Goal: Task Accomplishment & Management: Manage account settings

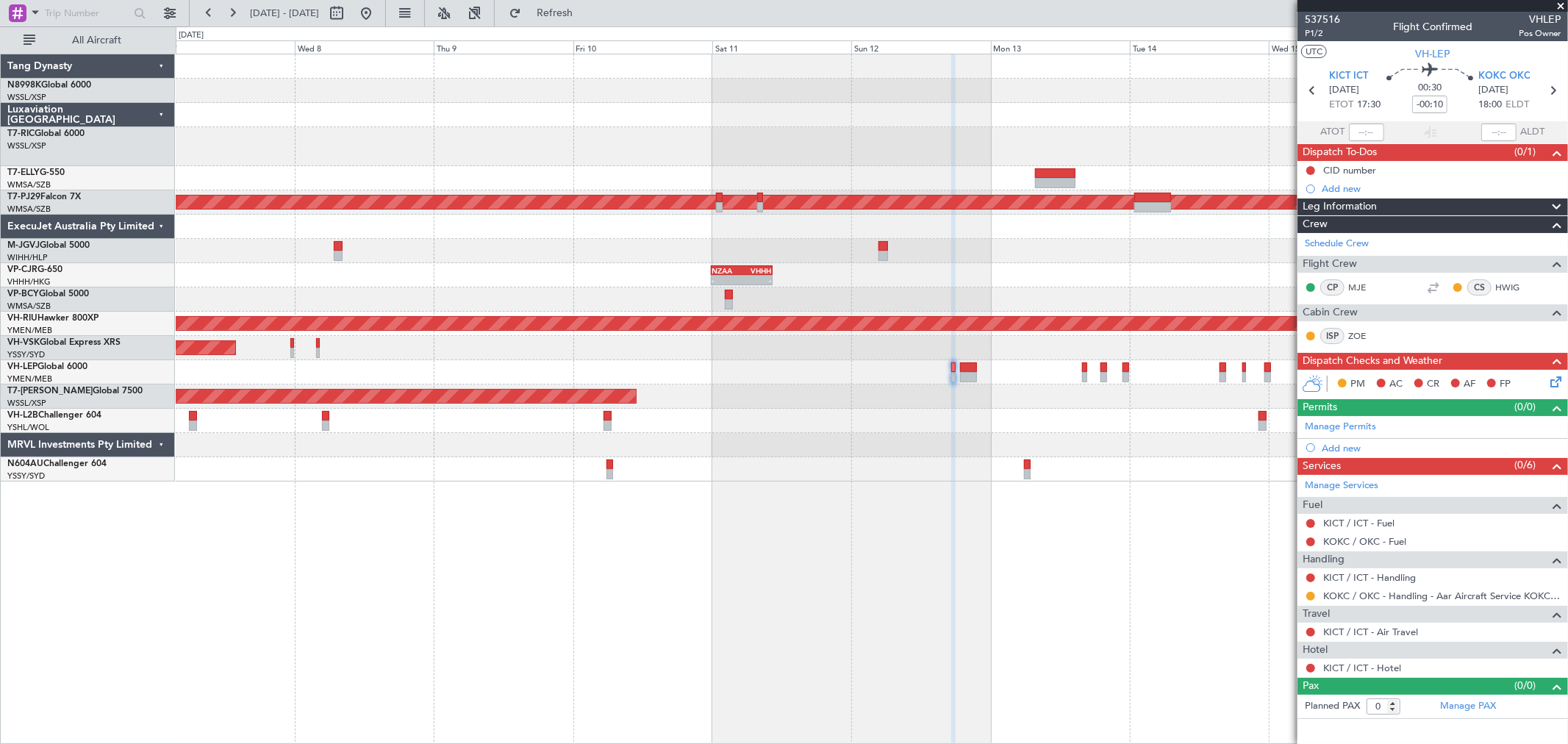
click at [564, 174] on div "Planned Maint [GEOGRAPHIC_DATA] (Sultan [PERSON_NAME] [PERSON_NAME] - Subang) -…" at bounding box center [872, 268] width 1392 height 427
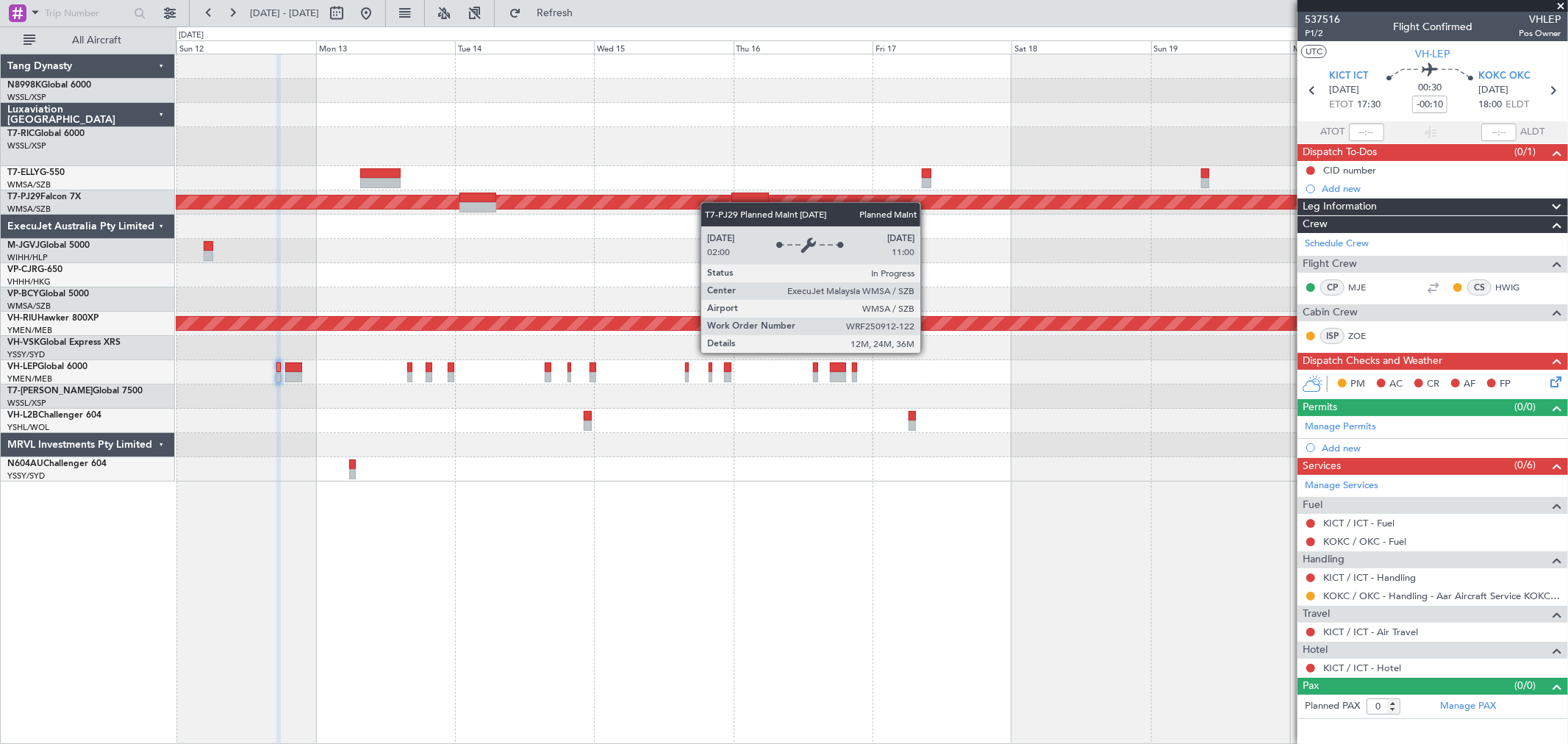
click at [648, 222] on div "Planned Maint [GEOGRAPHIC_DATA] (Sultan [PERSON_NAME] [PERSON_NAME] - Subang) -…" at bounding box center [872, 268] width 1392 height 427
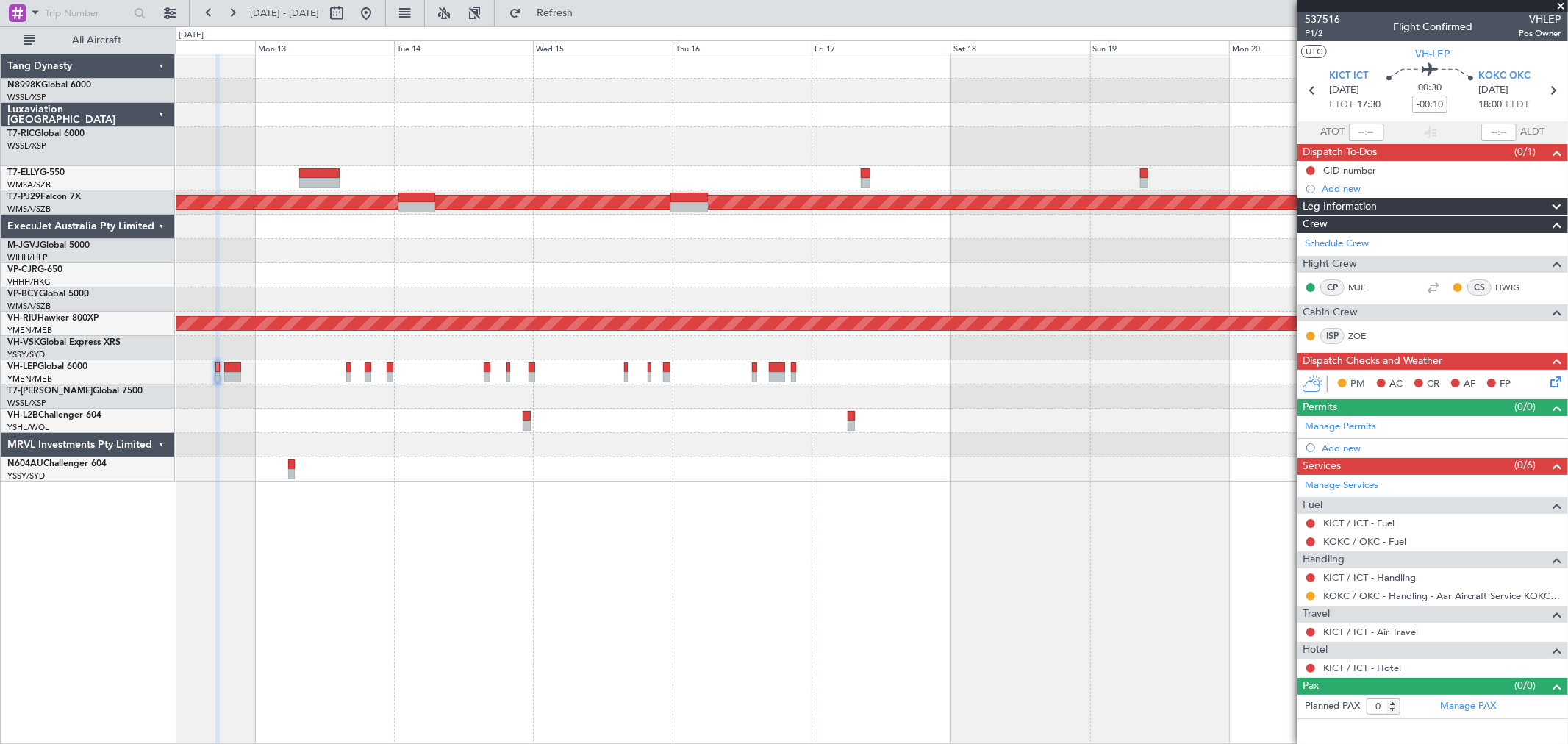
click at [694, 207] on div "Planned Maint [GEOGRAPHIC_DATA] (Sultan [PERSON_NAME] [PERSON_NAME] - Subang) -…" at bounding box center [872, 268] width 1392 height 427
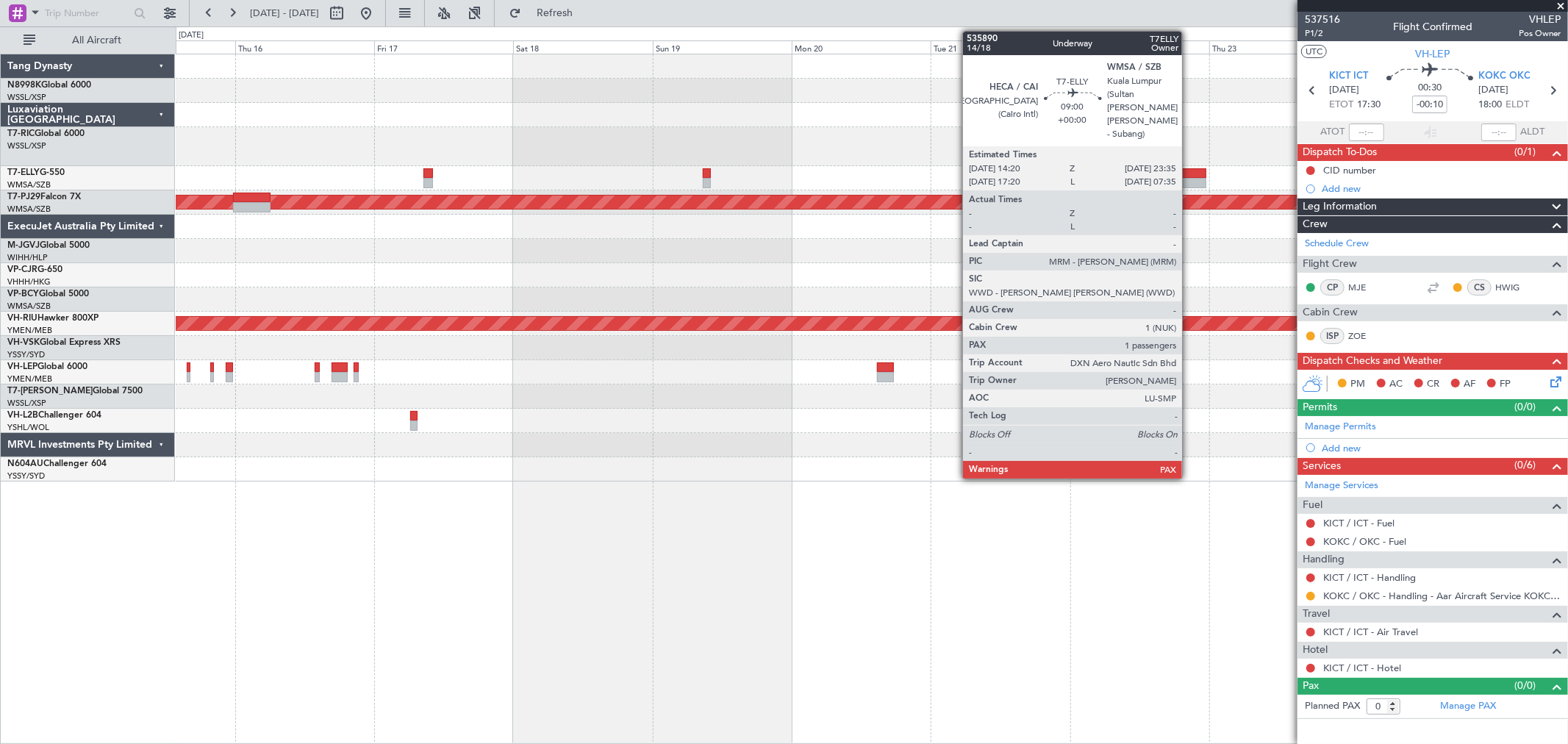
click at [1190, 172] on div at bounding box center [1179, 173] width 53 height 11
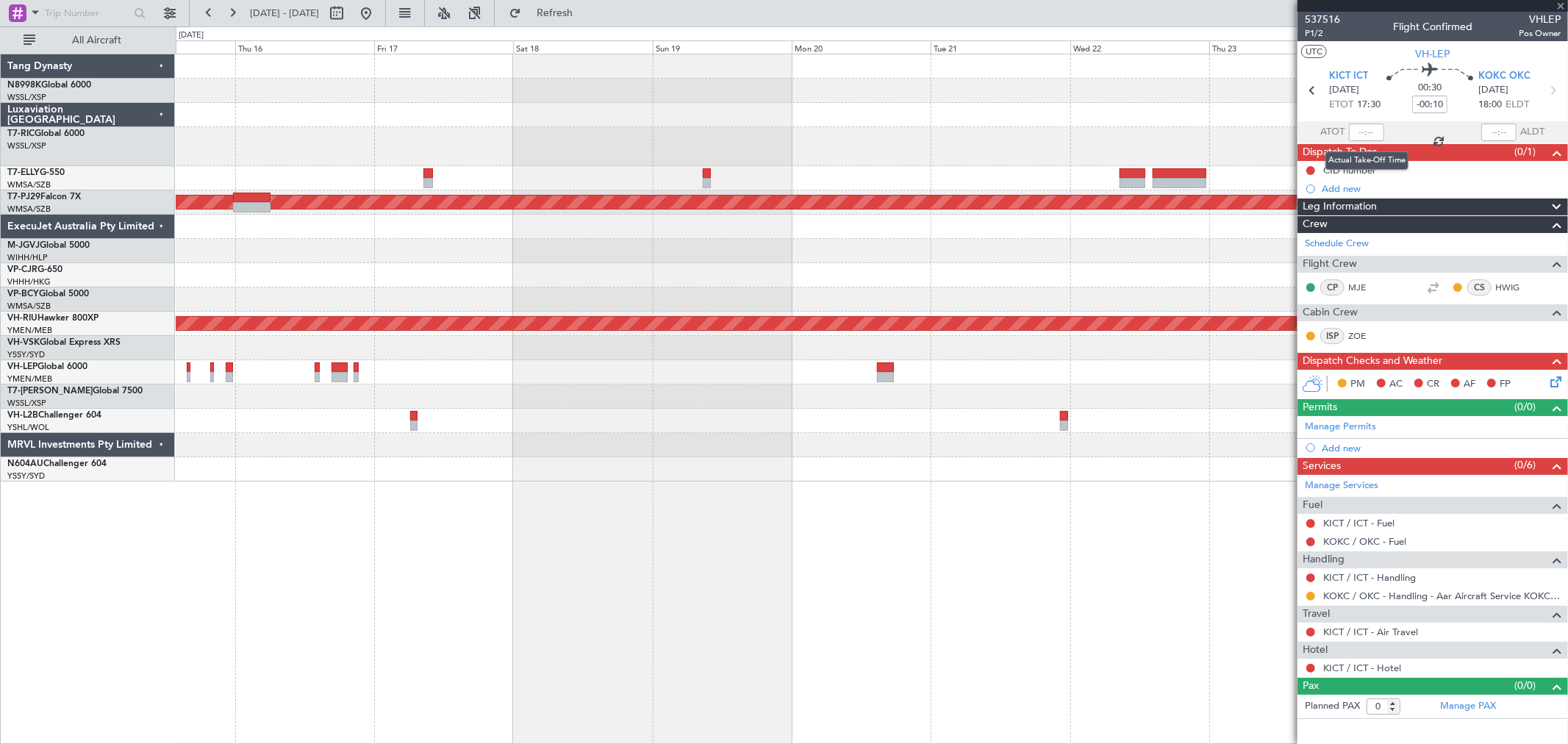
type input "1"
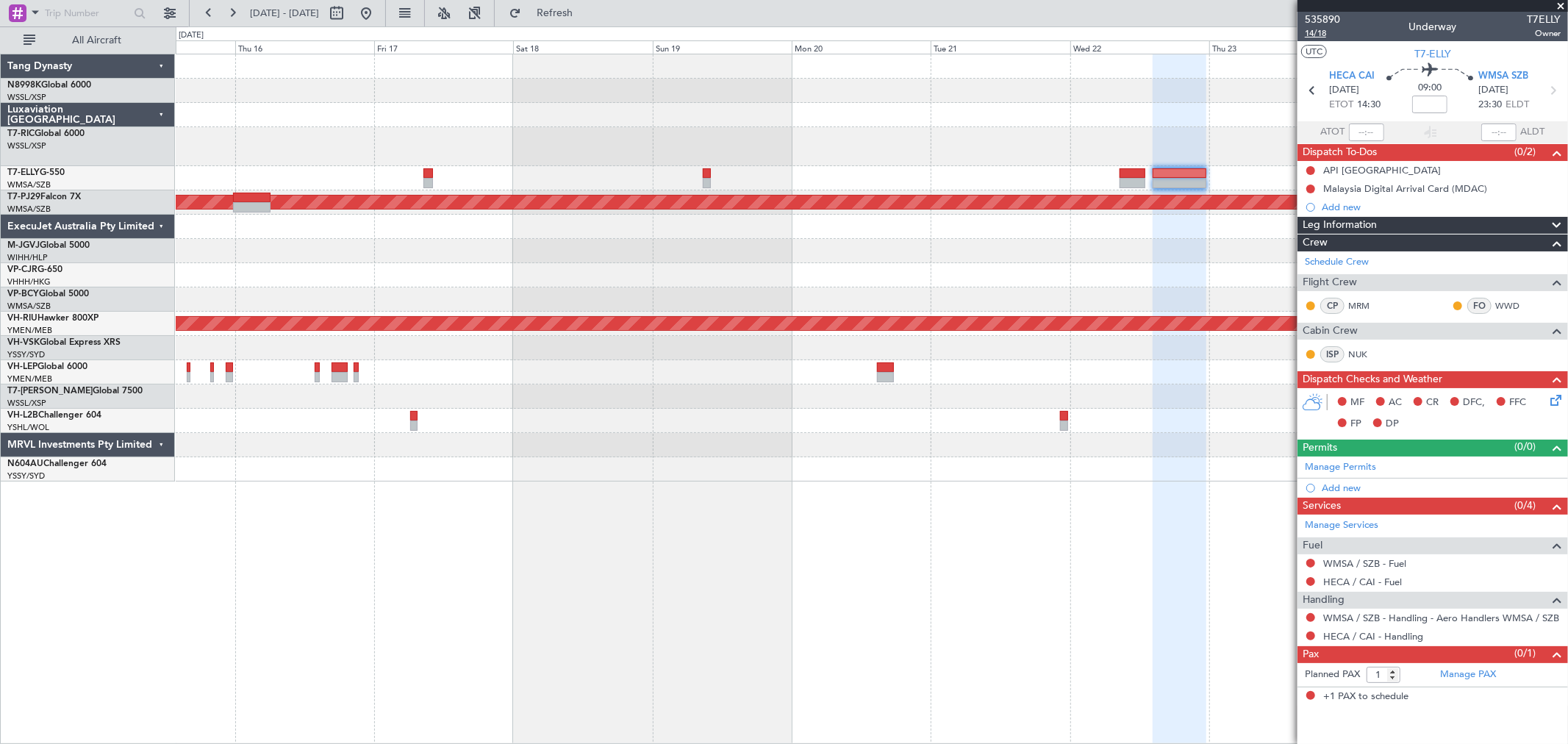
click at [1305, 33] on span "14/18" at bounding box center [1323, 33] width 35 height 12
click at [1436, 103] on mat-tooltip-component "Flight Time" at bounding box center [1430, 114] width 67 height 39
click at [1429, 98] on mat-tooltip-component "Flight Time" at bounding box center [1430, 114] width 67 height 39
click at [1430, 100] on input at bounding box center [1430, 104] width 35 height 18
type input "+00:25"
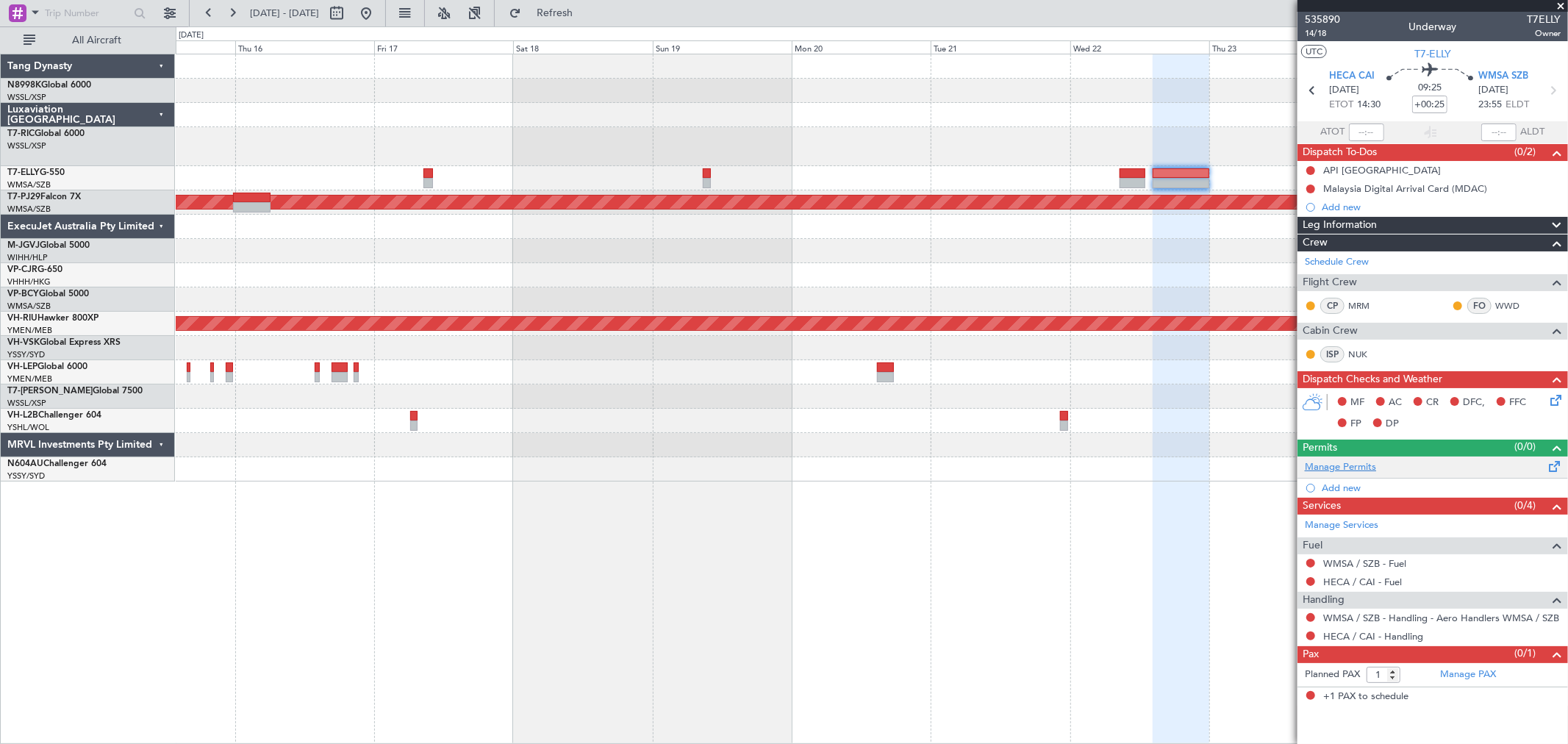
click at [1355, 468] on link "Manage Permits" at bounding box center [1340, 467] width 71 height 15
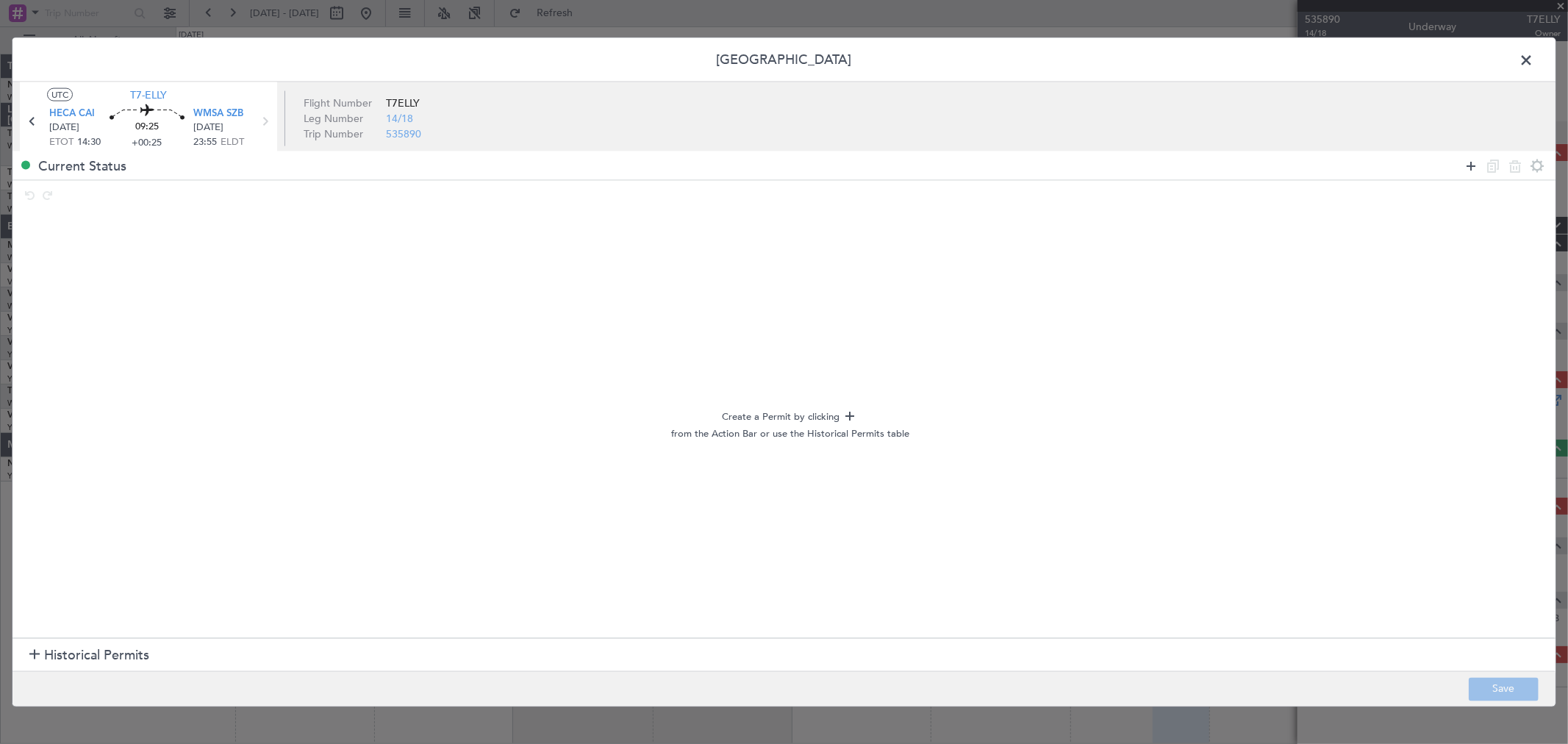
click at [1466, 163] on icon at bounding box center [1471, 165] width 18 height 18
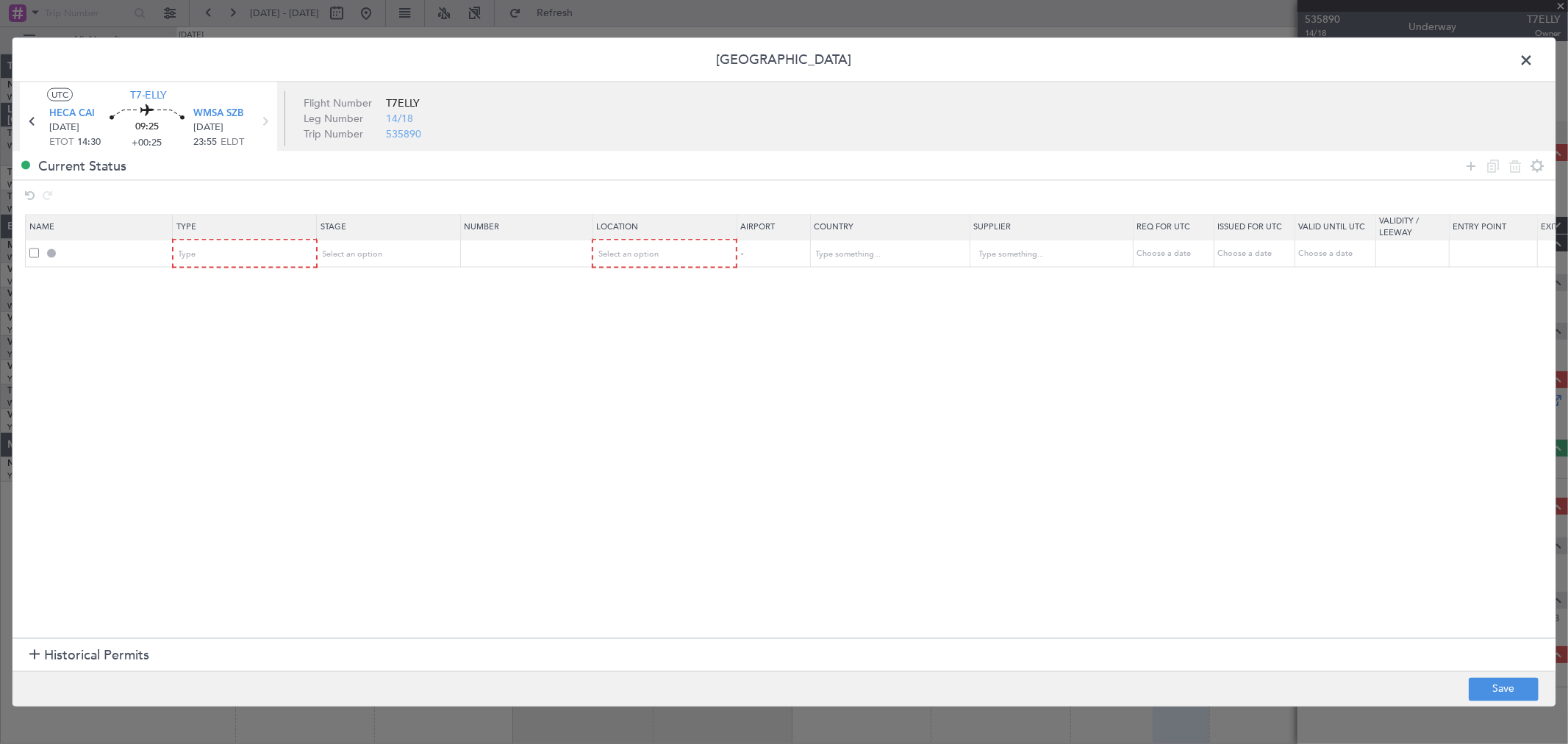
click at [34, 250] on span at bounding box center [34, 253] width 10 height 10
click at [39, 249] on input "checkbox" at bounding box center [39, 249] width 0 height 0
click at [1519, 163] on icon at bounding box center [1515, 165] width 18 height 18
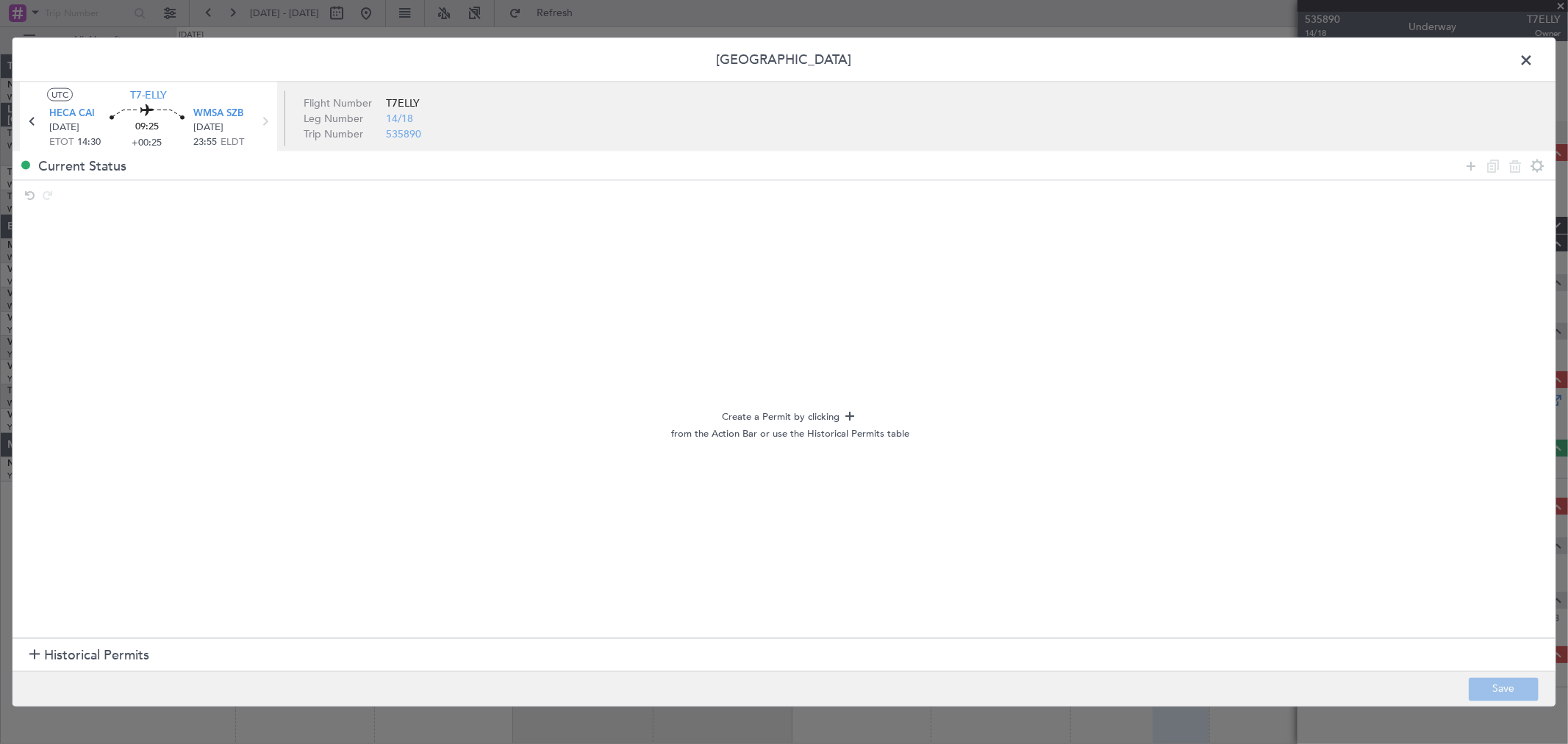
click at [32, 651] on div at bounding box center [35, 656] width 11 height 11
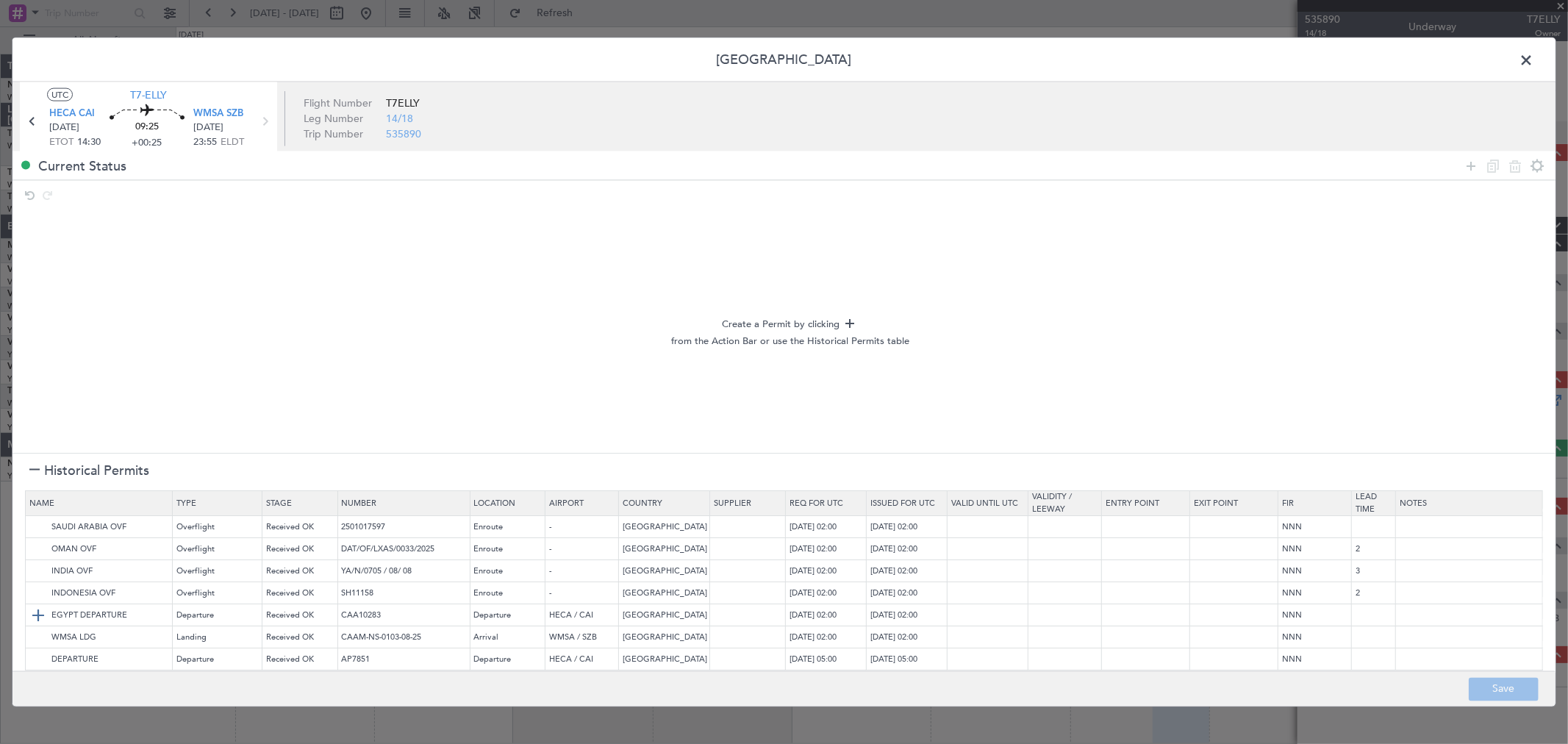
click at [27, 611] on td "EGYPT DEPARTURE" at bounding box center [99, 615] width 147 height 22
click at [39, 616] on img at bounding box center [39, 616] width 18 height 18
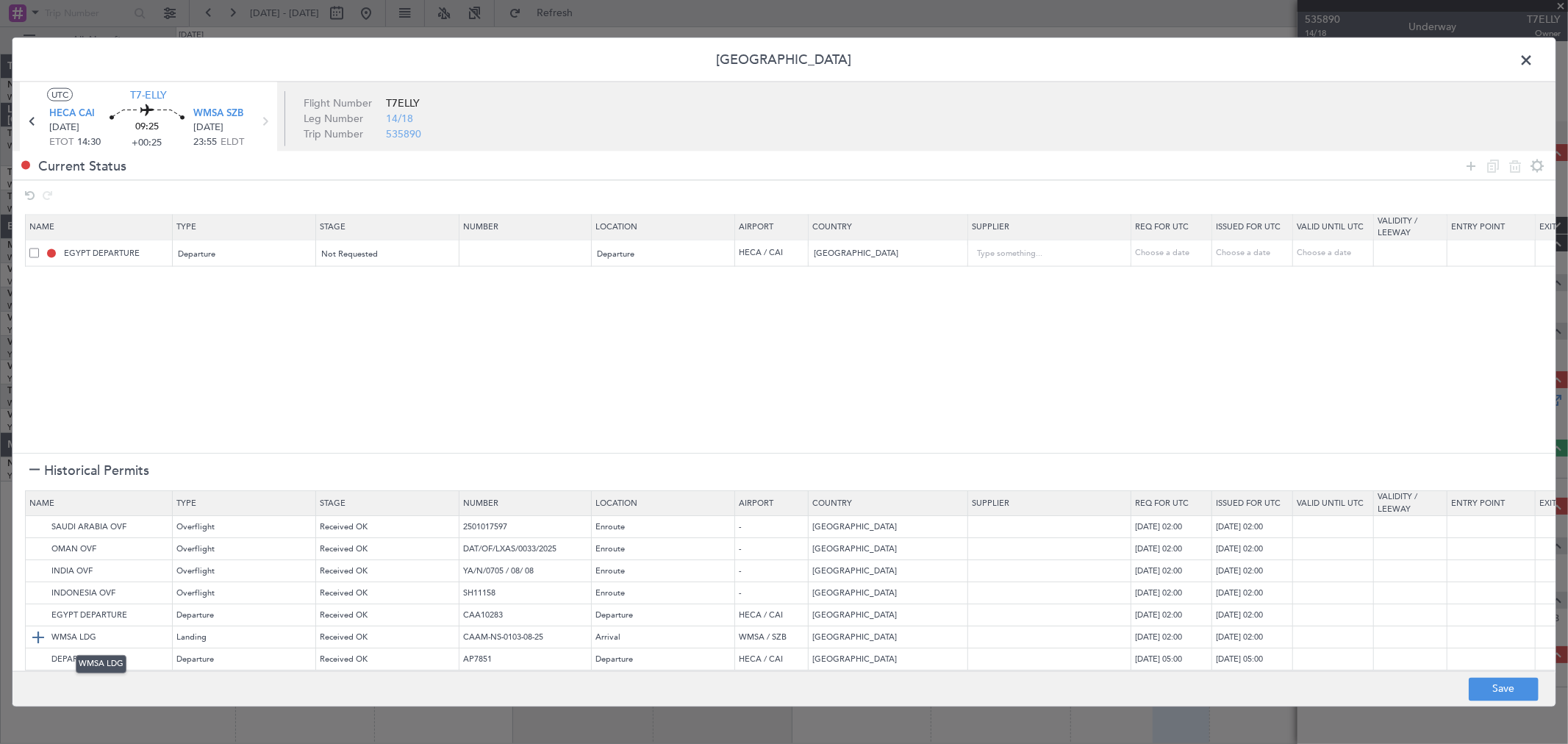
click at [40, 635] on img at bounding box center [39, 638] width 18 height 18
click at [38, 524] on img at bounding box center [39, 528] width 18 height 18
click at [38, 546] on img at bounding box center [39, 550] width 18 height 18
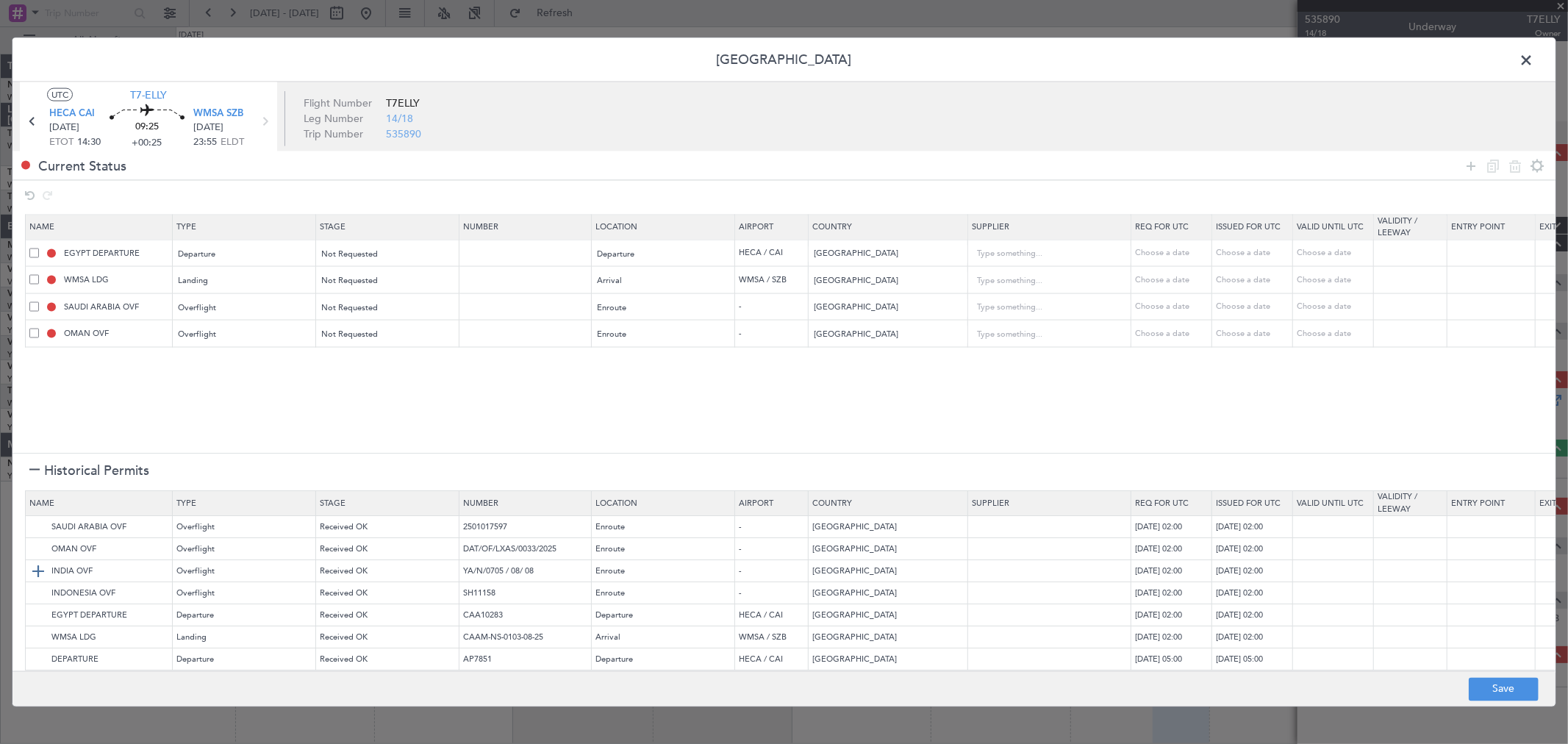
click at [39, 574] on img at bounding box center [39, 572] width 18 height 18
click at [39, 597] on img at bounding box center [39, 593] width 18 height 18
click at [1498, 685] on button "Save" at bounding box center [1504, 688] width 70 height 24
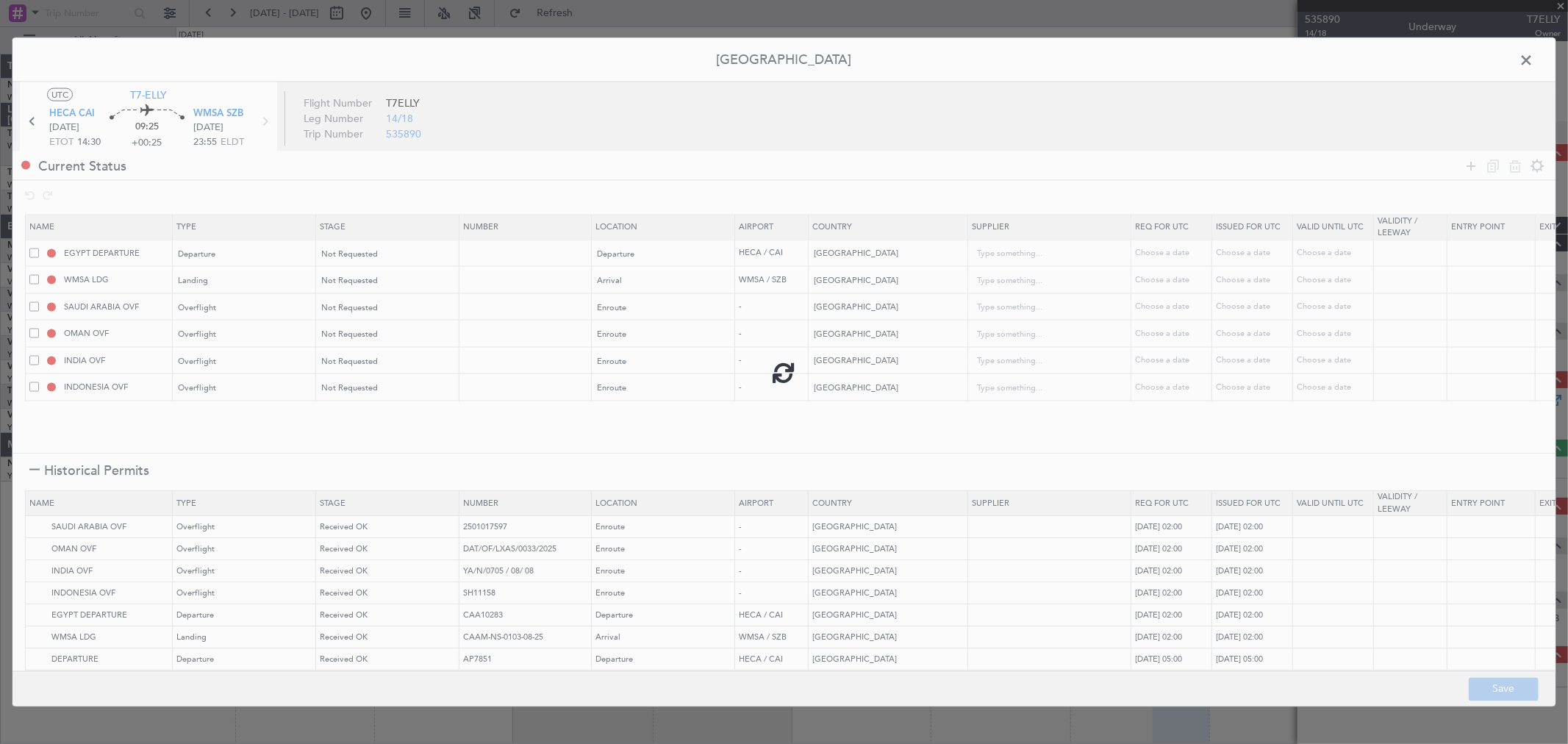
type input "NNN"
type input "2"
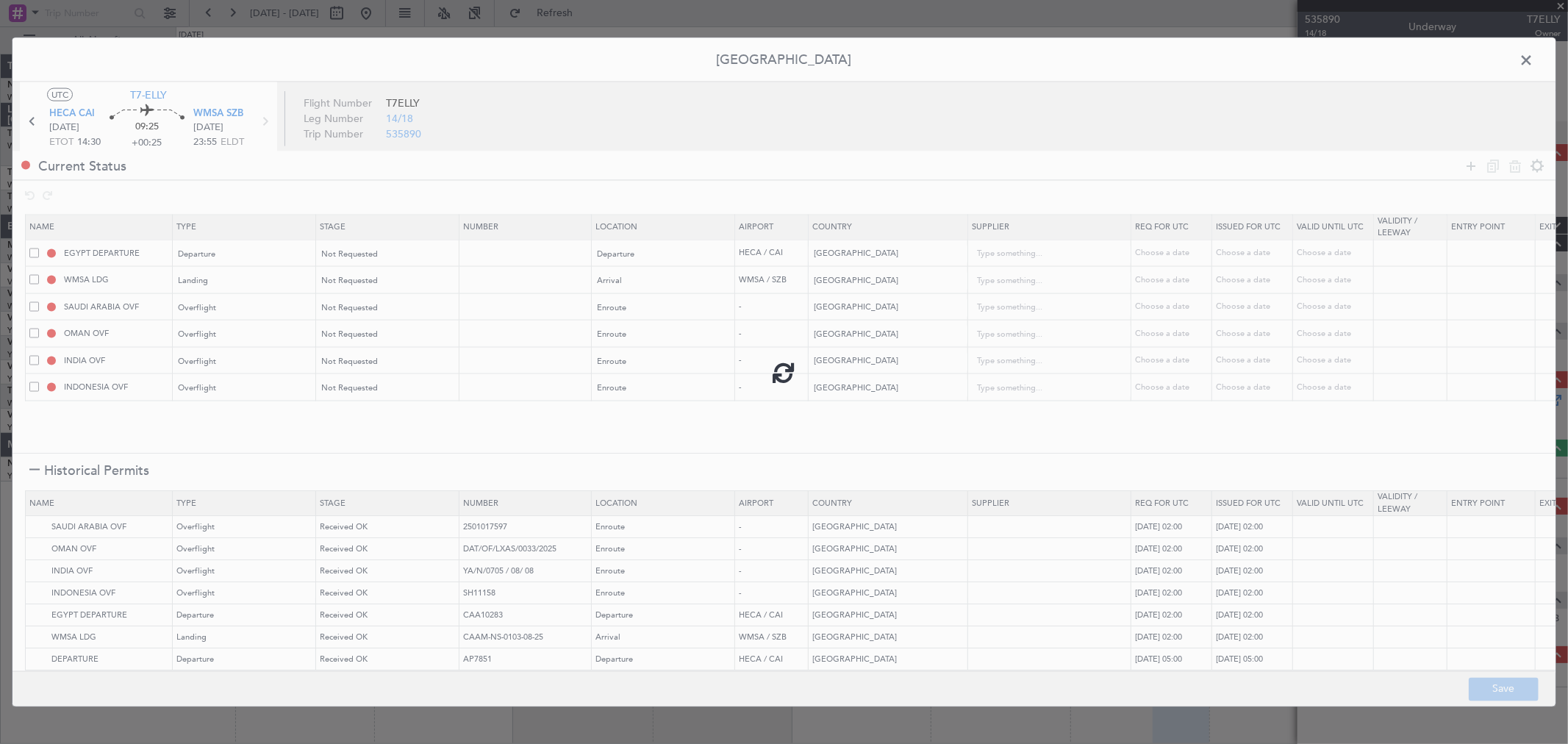
type input "NNN"
type input "3"
type input "NNN"
type input "2"
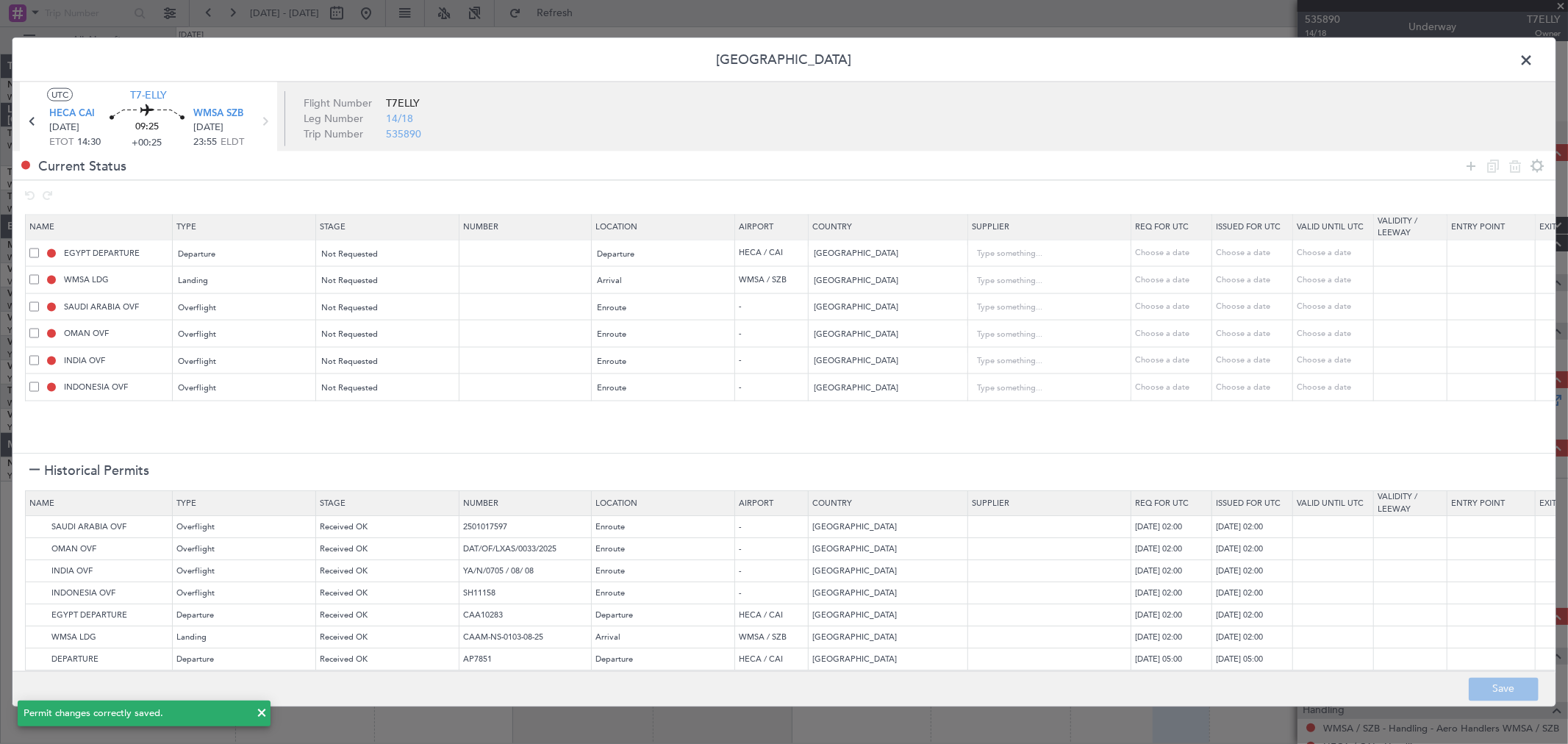
click at [1534, 62] on span at bounding box center [1534, 64] width 0 height 30
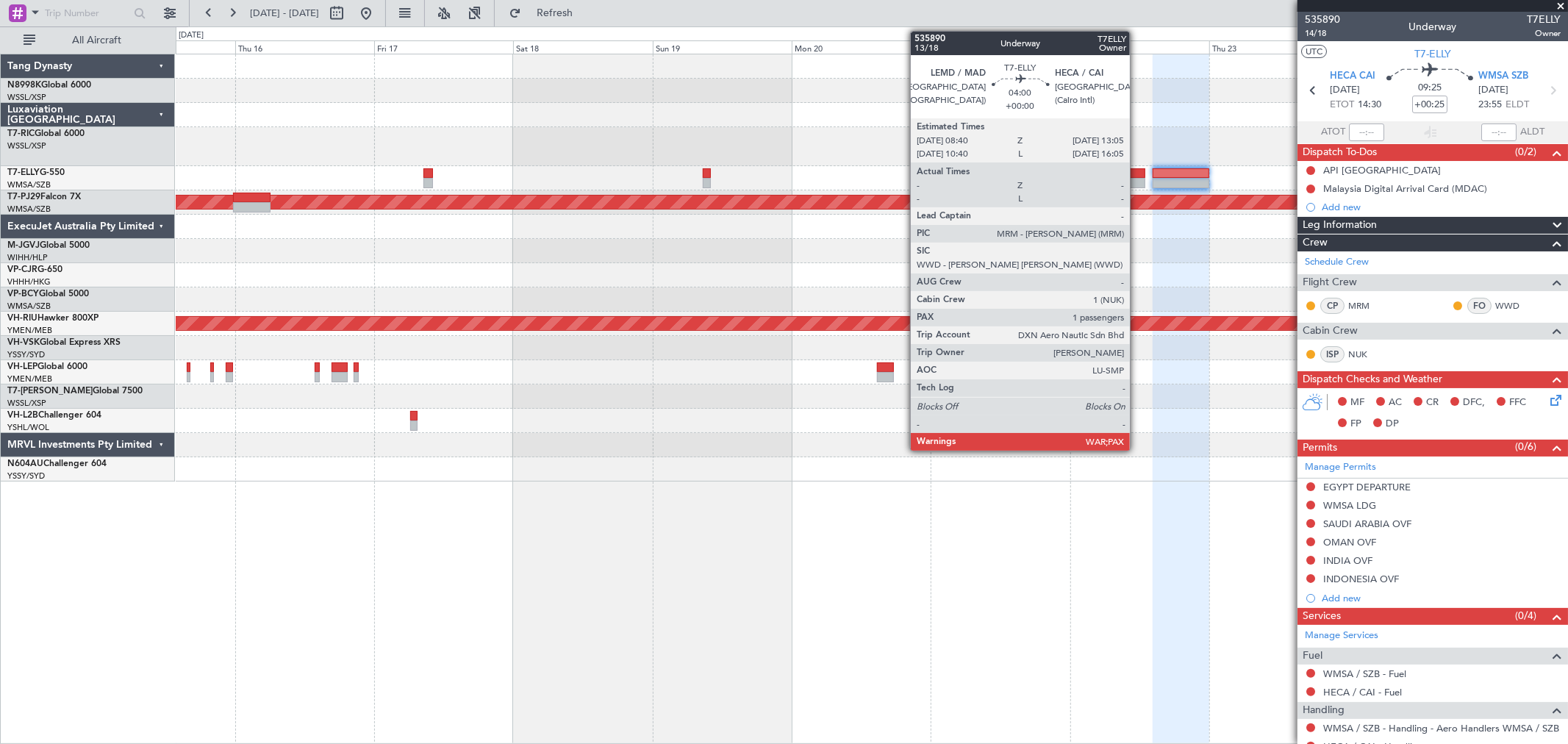
click at [1137, 181] on div at bounding box center [1132, 183] width 25 height 11
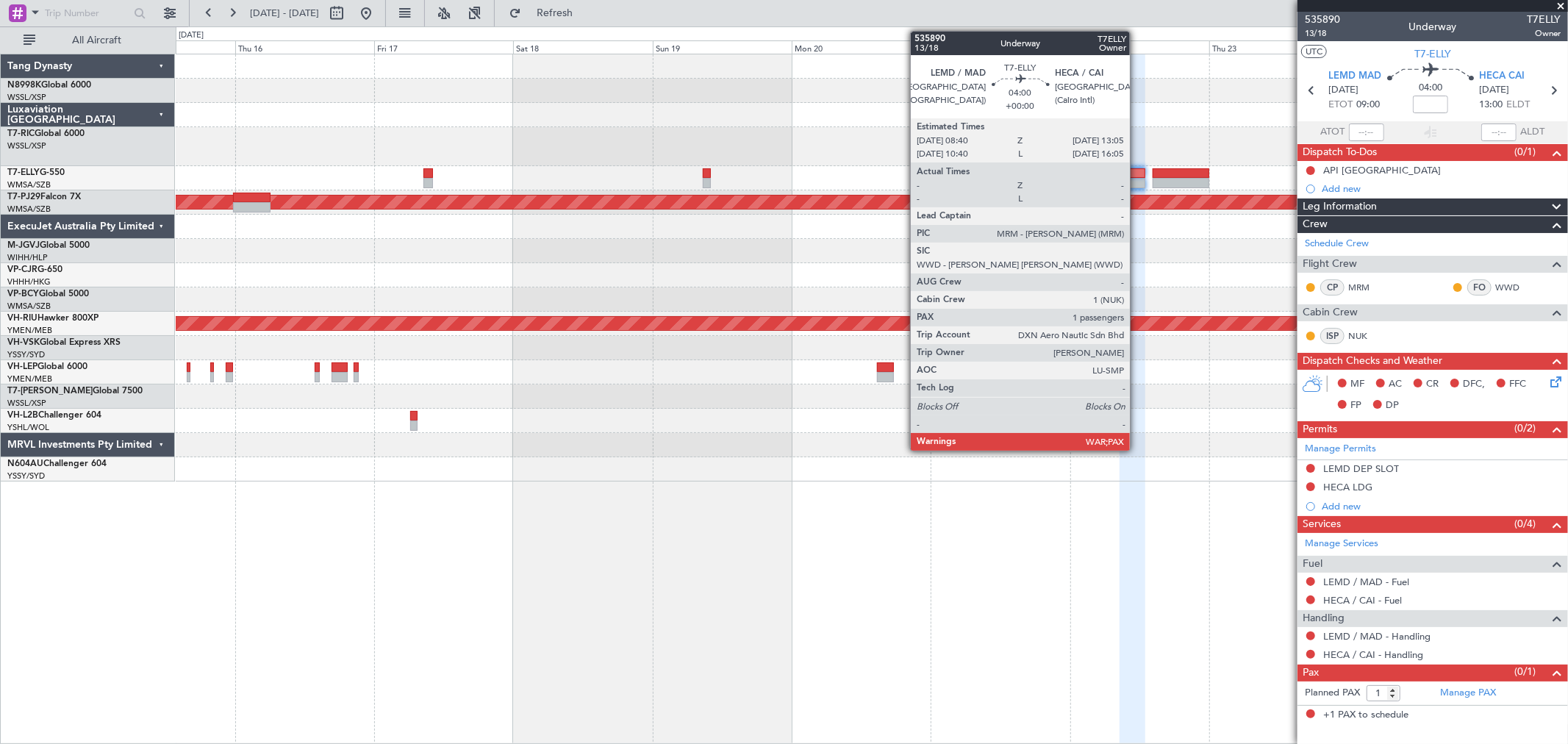
click at [1137, 182] on div at bounding box center [1132, 183] width 25 height 11
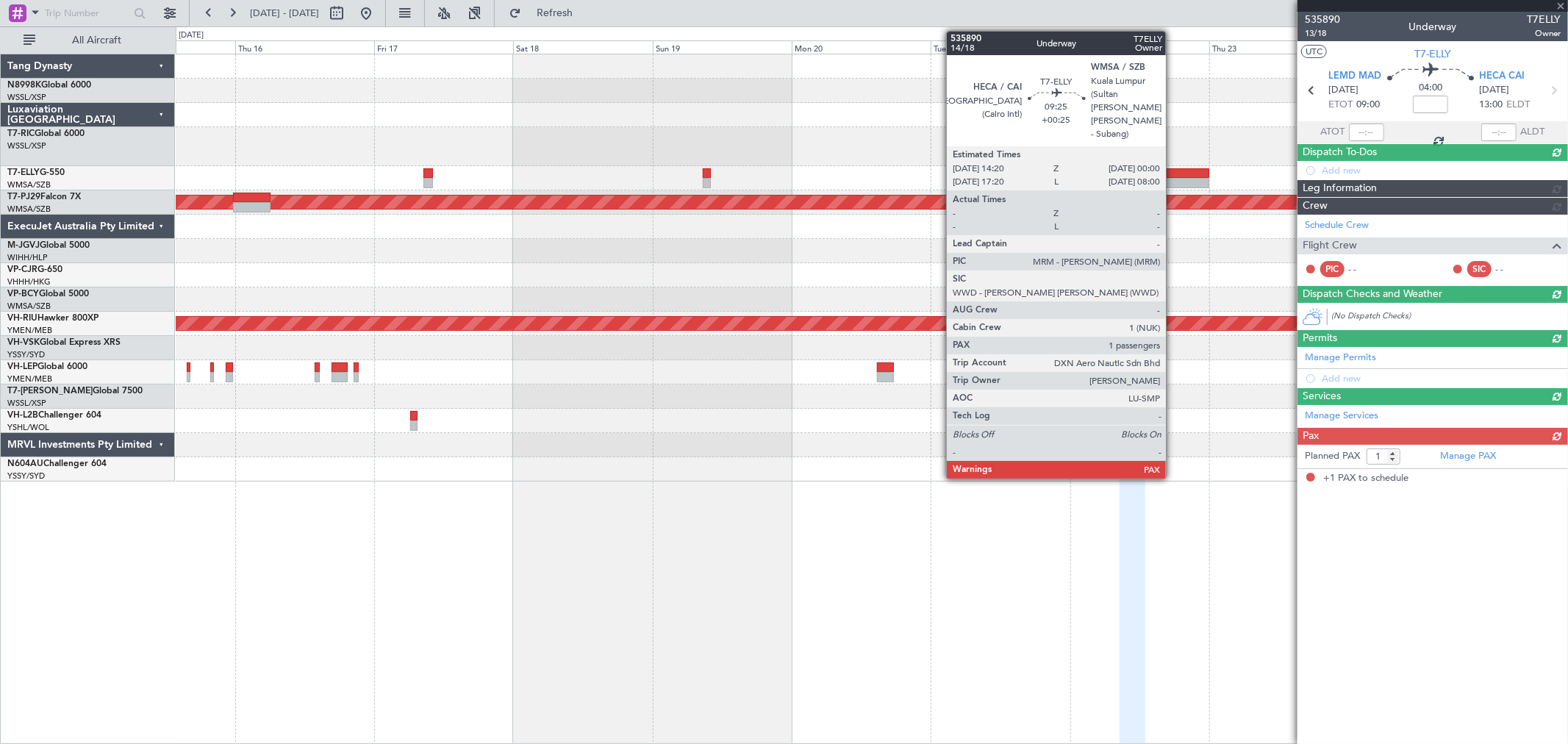
click at [1173, 184] on div at bounding box center [1181, 183] width 57 height 11
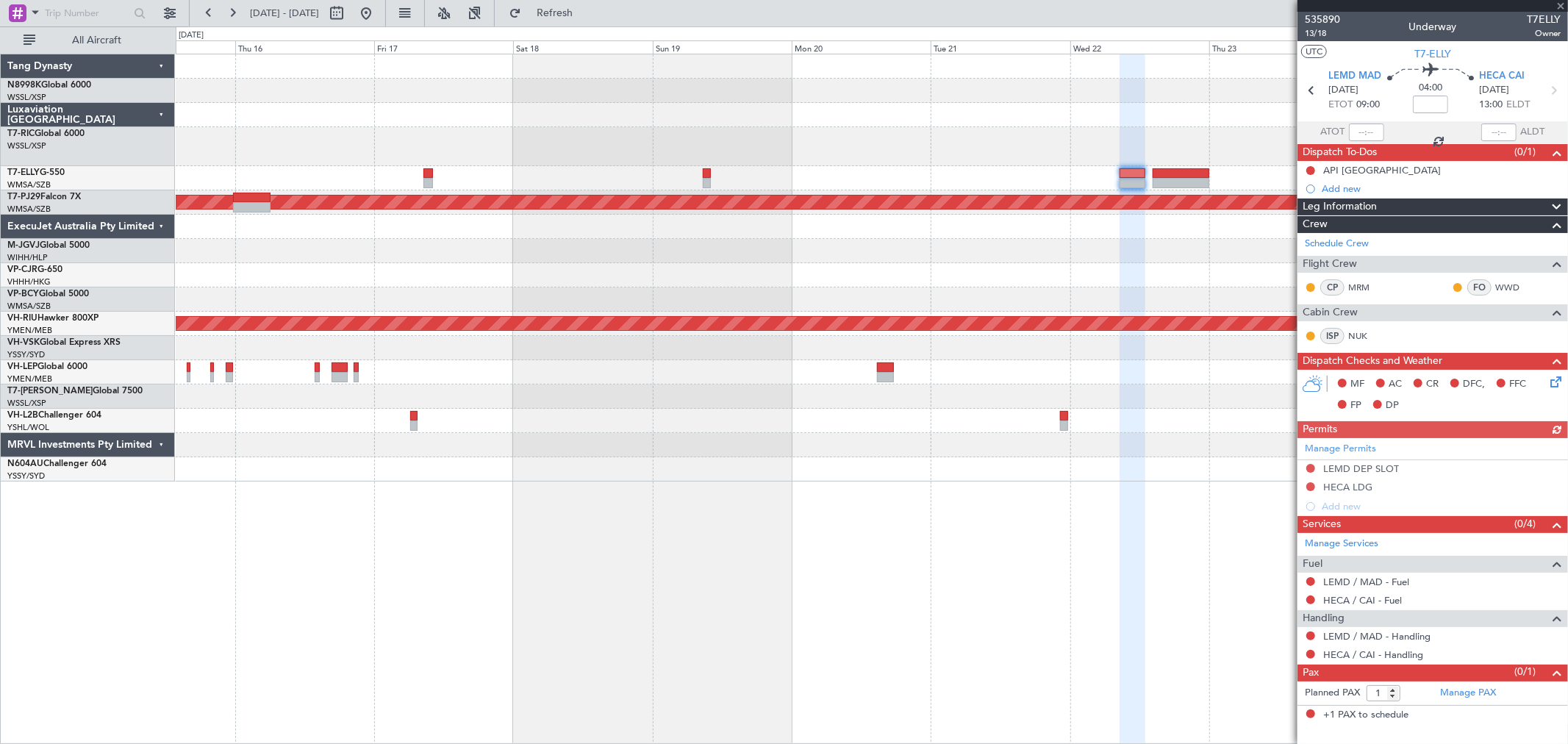
type input "+00:25"
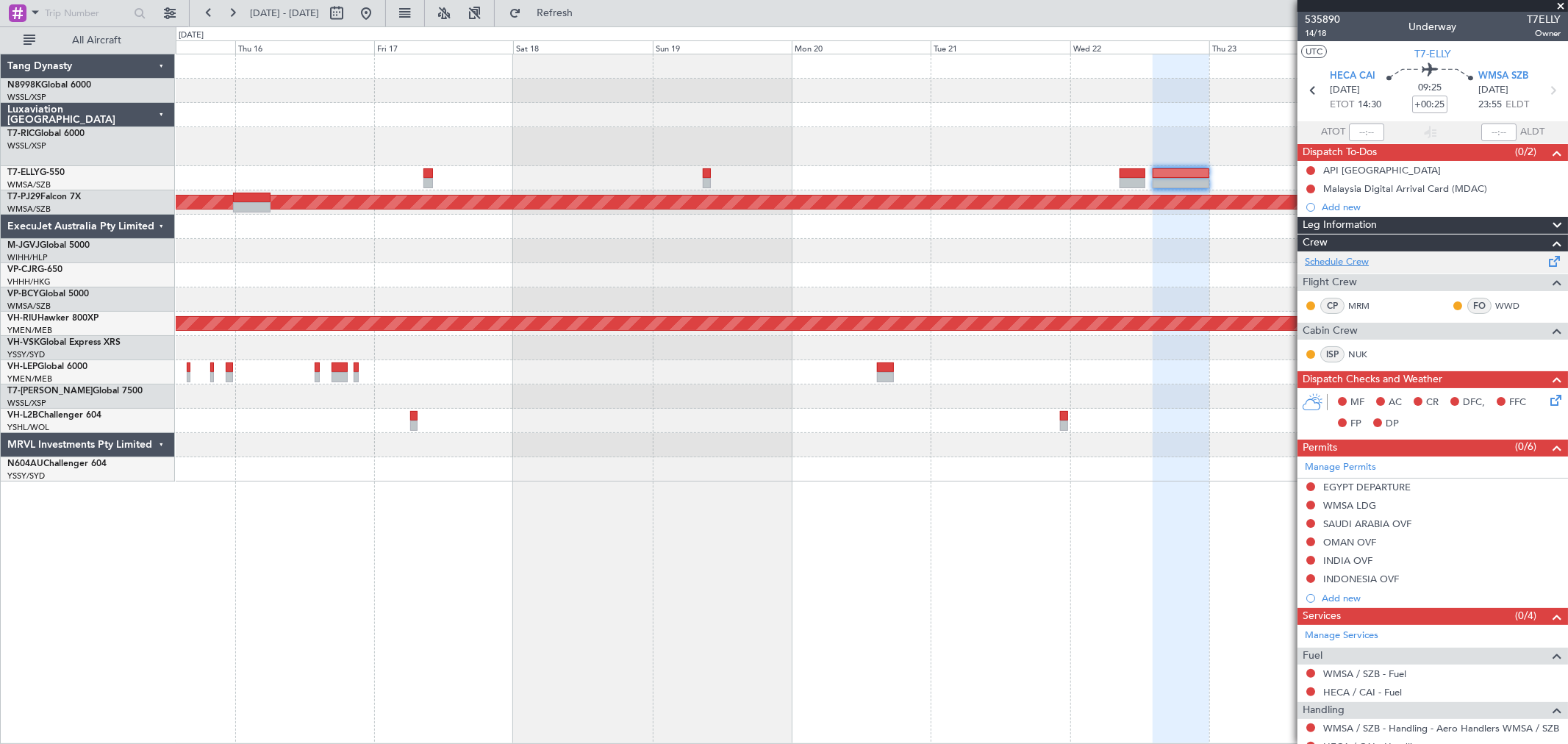
click at [1339, 255] on link "Schedule Crew" at bounding box center [1337, 262] width 64 height 15
click at [1354, 265] on link "Schedule Crew" at bounding box center [1337, 262] width 64 height 15
click at [952, 118] on div at bounding box center [872, 116] width 1392 height 25
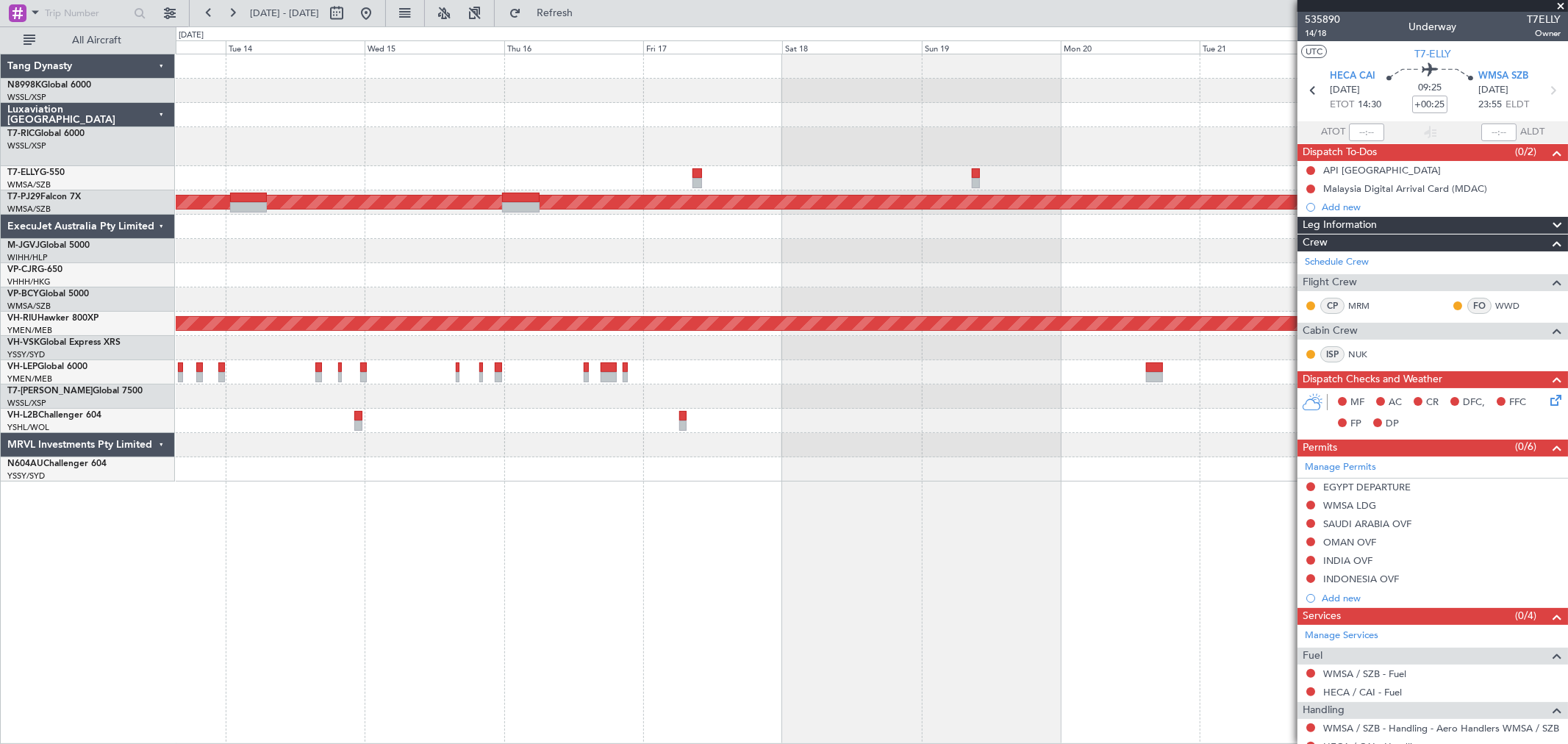
click at [930, 126] on div at bounding box center [872, 116] width 1392 height 25
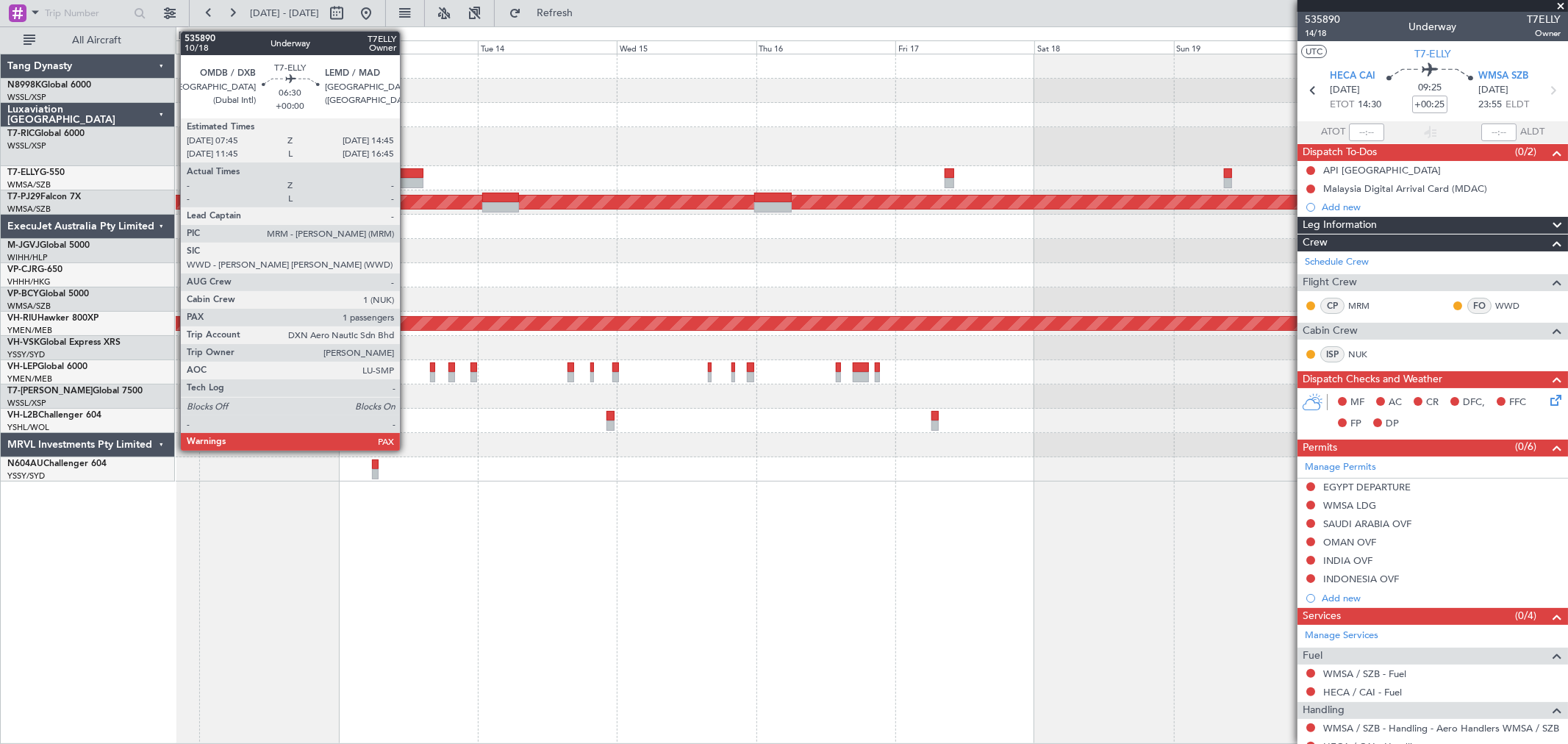
click at [407, 172] on div at bounding box center [404, 173] width 41 height 11
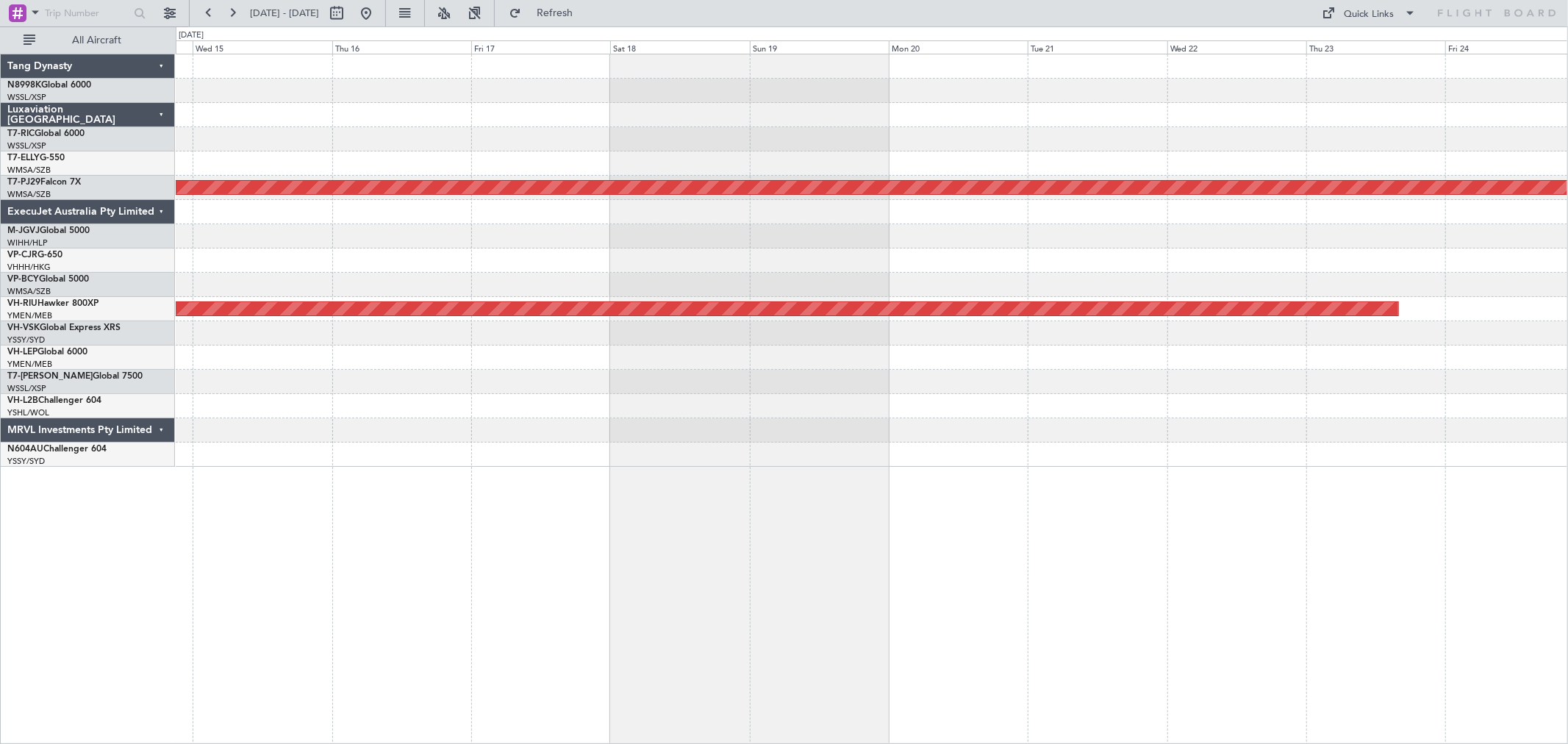
click at [686, 254] on div "Planned Maint [GEOGRAPHIC_DATA] (Sultan [PERSON_NAME] [PERSON_NAME] - Subang) P…" at bounding box center [872, 260] width 1392 height 412
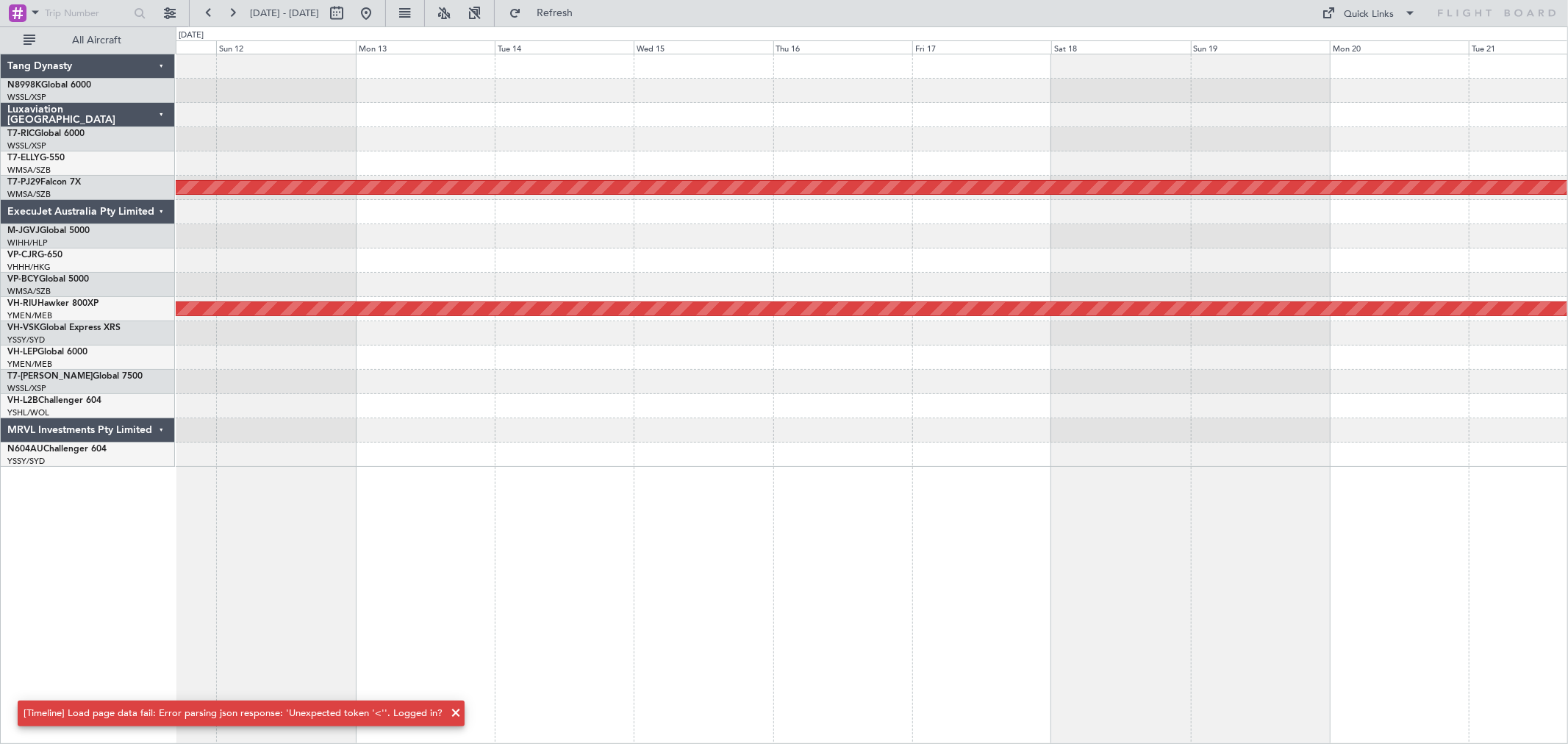
click at [1310, 144] on div "Planned Maint [GEOGRAPHIC_DATA] (Sultan [PERSON_NAME] [PERSON_NAME] - Subang) P…" at bounding box center [872, 260] width 1392 height 412
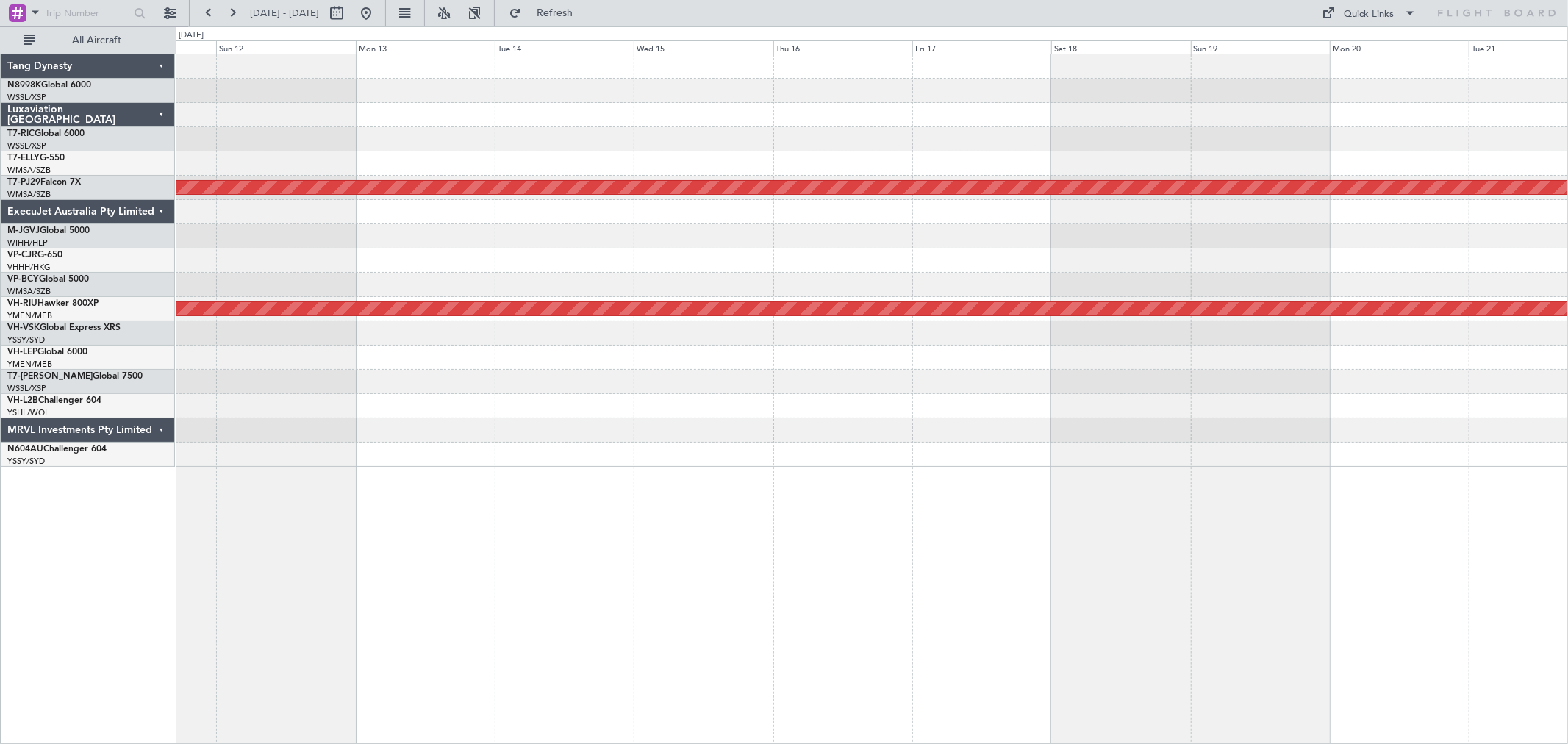
click at [672, 166] on div at bounding box center [872, 164] width 1392 height 25
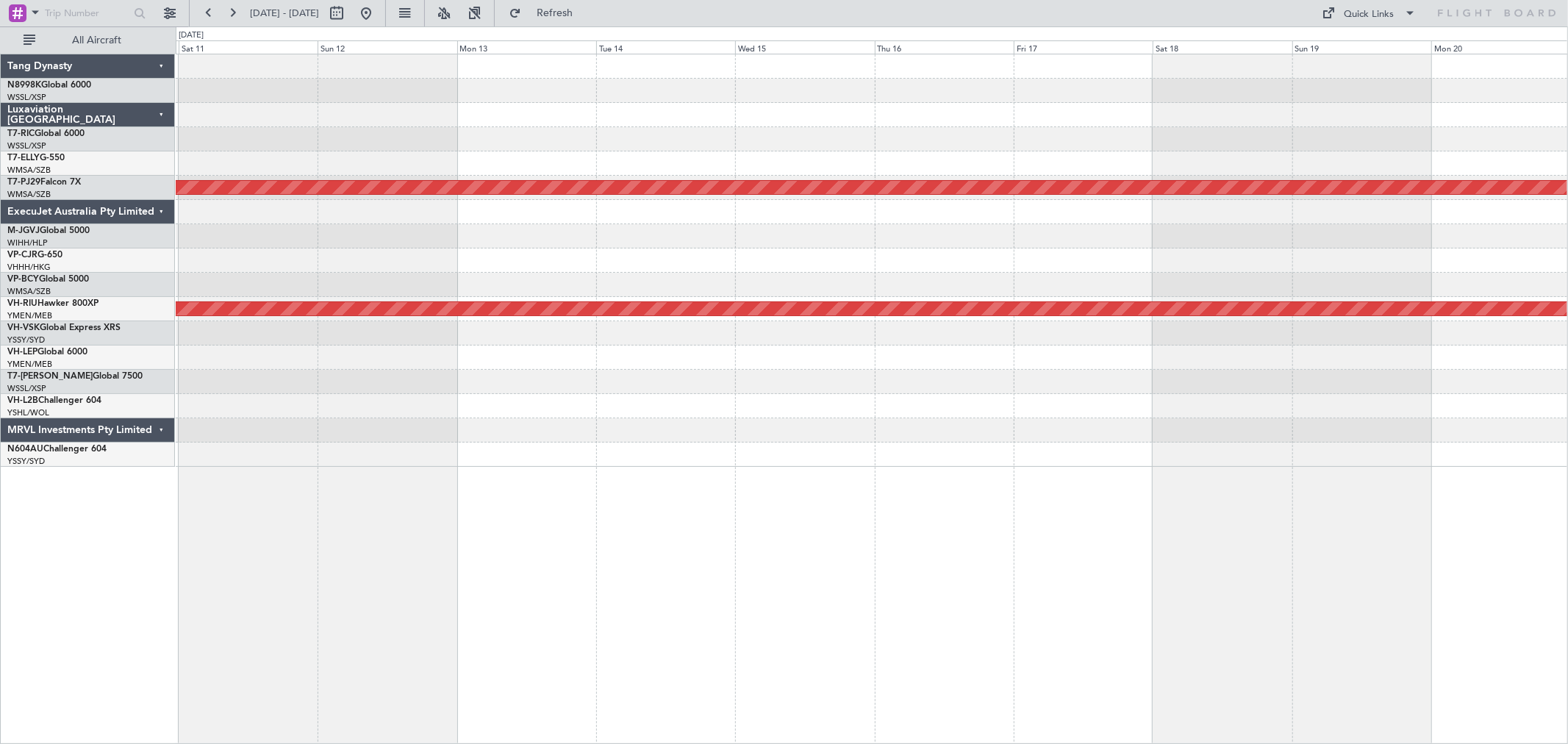
click at [995, 163] on div "Planned Maint [GEOGRAPHIC_DATA] (Sultan [PERSON_NAME] [PERSON_NAME] - Subang) P…" at bounding box center [872, 260] width 1392 height 412
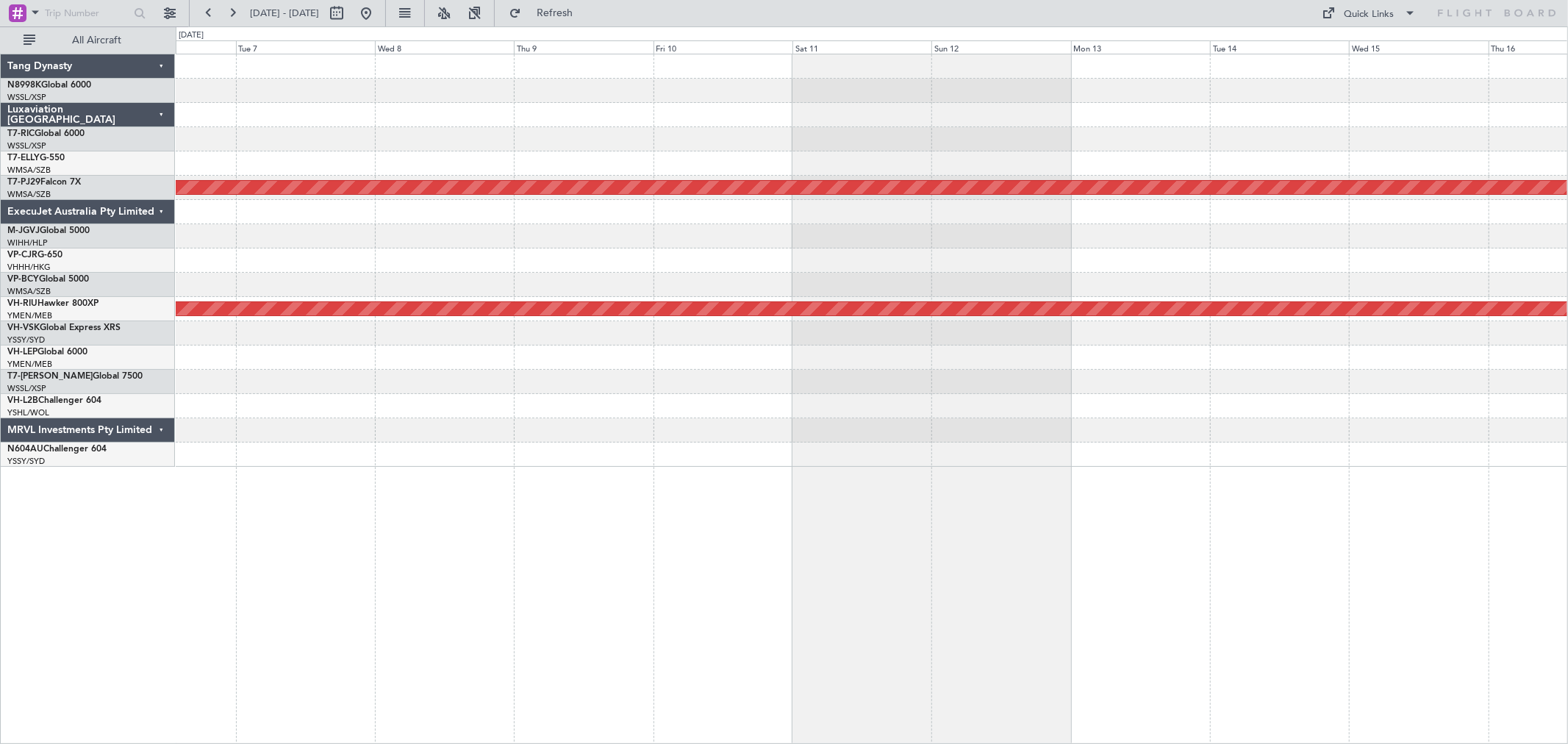
click at [1071, 171] on div at bounding box center [872, 164] width 1392 height 25
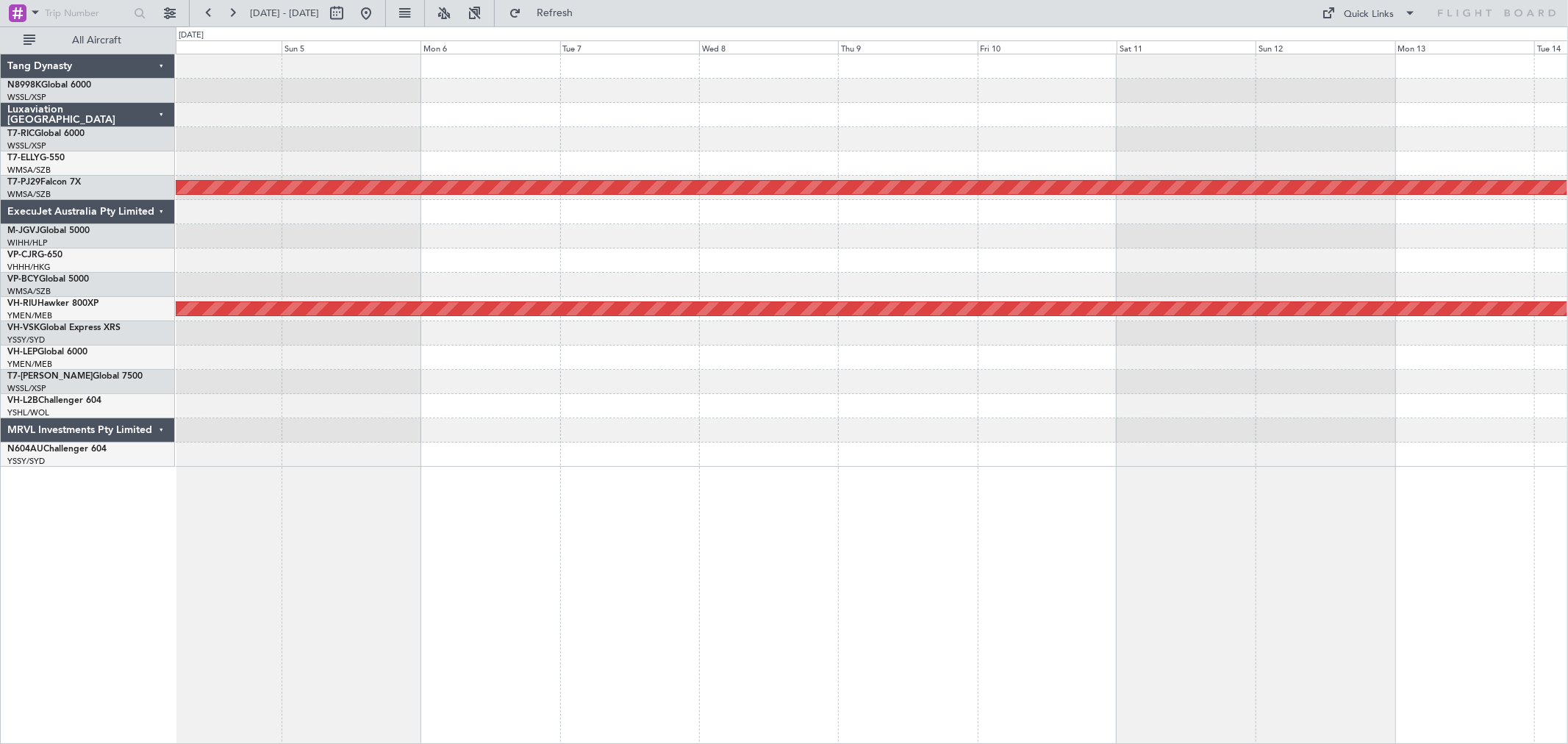
click at [1060, 155] on div at bounding box center [872, 164] width 1392 height 25
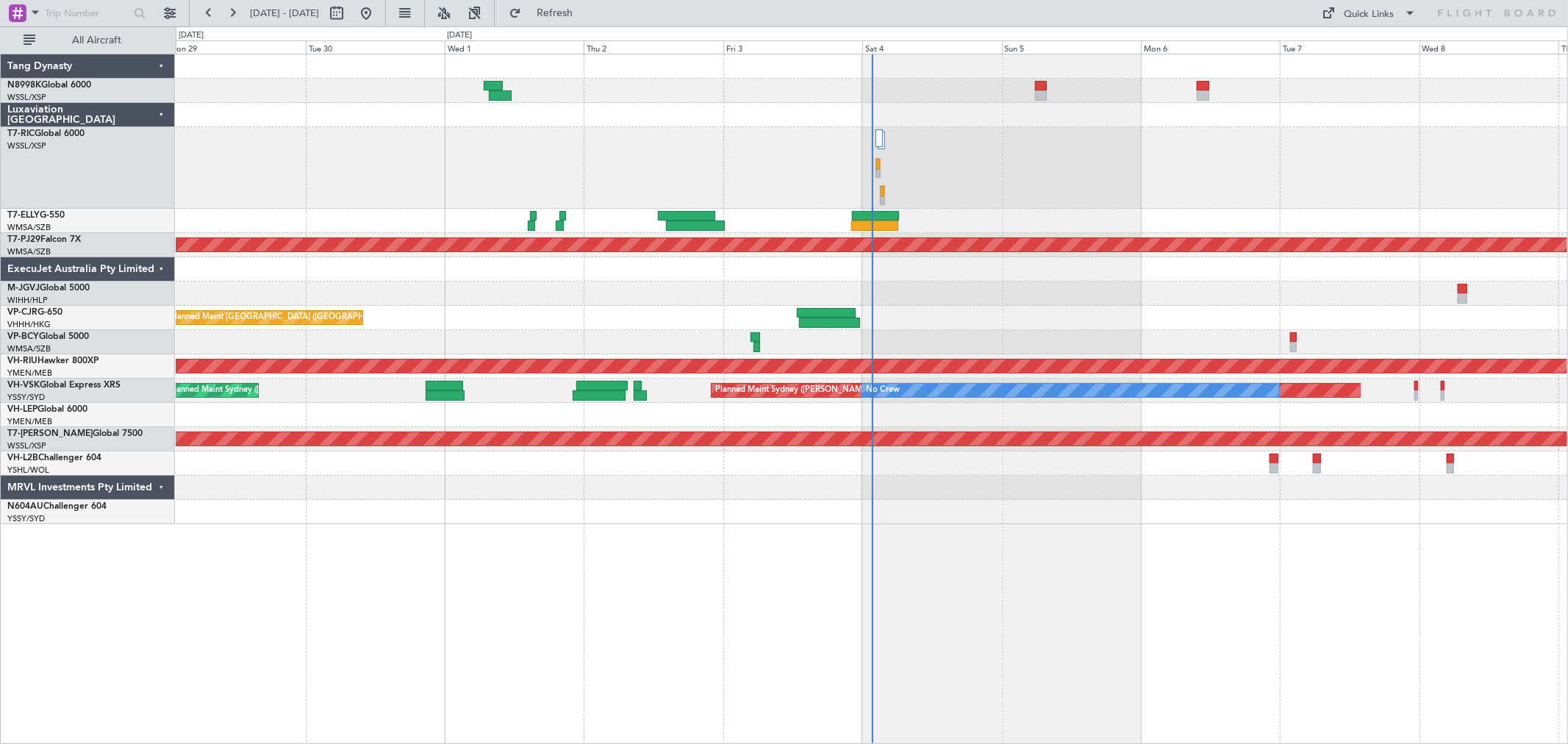
click at [755, 259] on div "Planned Maint Hong Kong (Hong Kong Intl) Planned Maint Kuala Lumpur (Sultan Abd…" at bounding box center [872, 289] width 1392 height 470
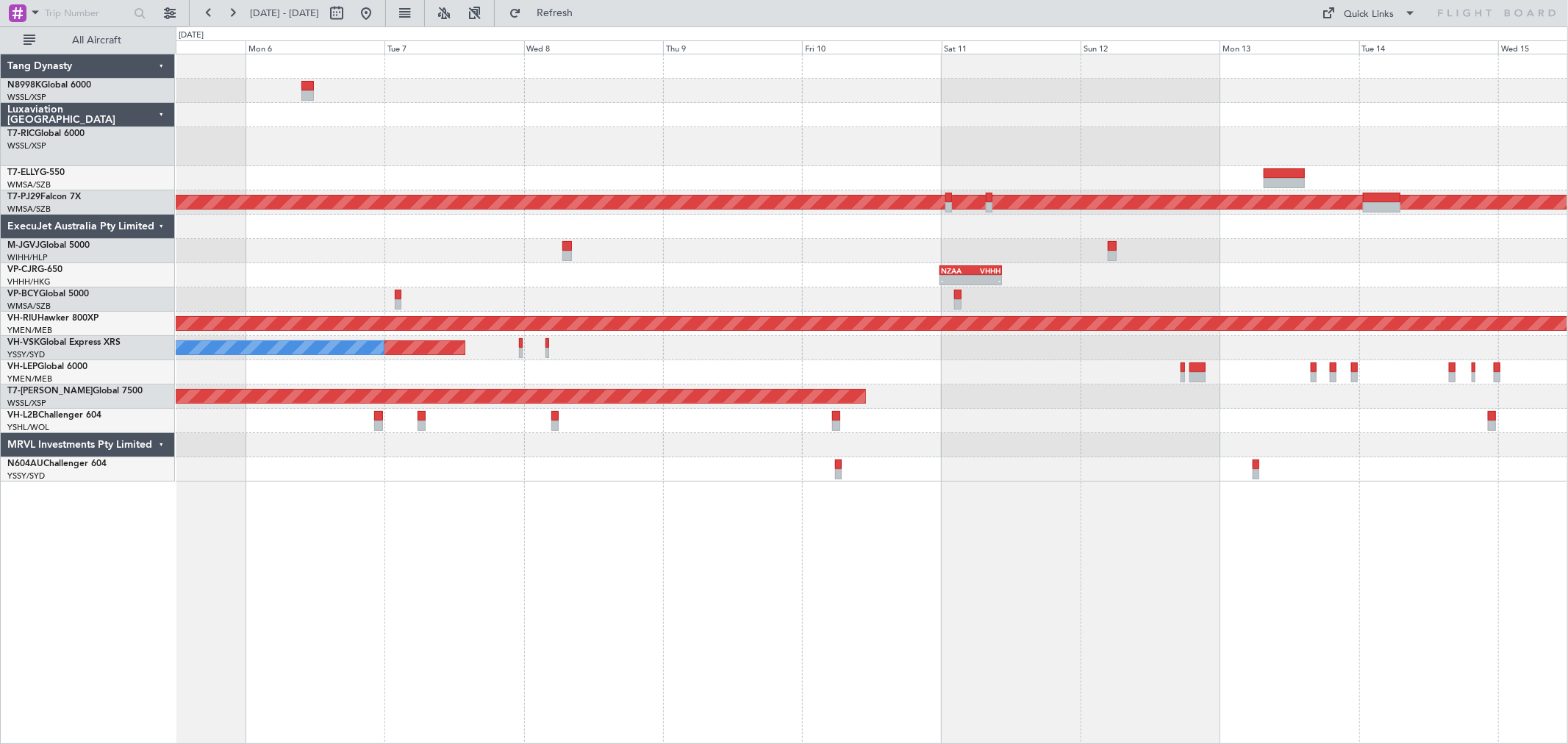
click at [1086, 184] on div at bounding box center [872, 179] width 1392 height 25
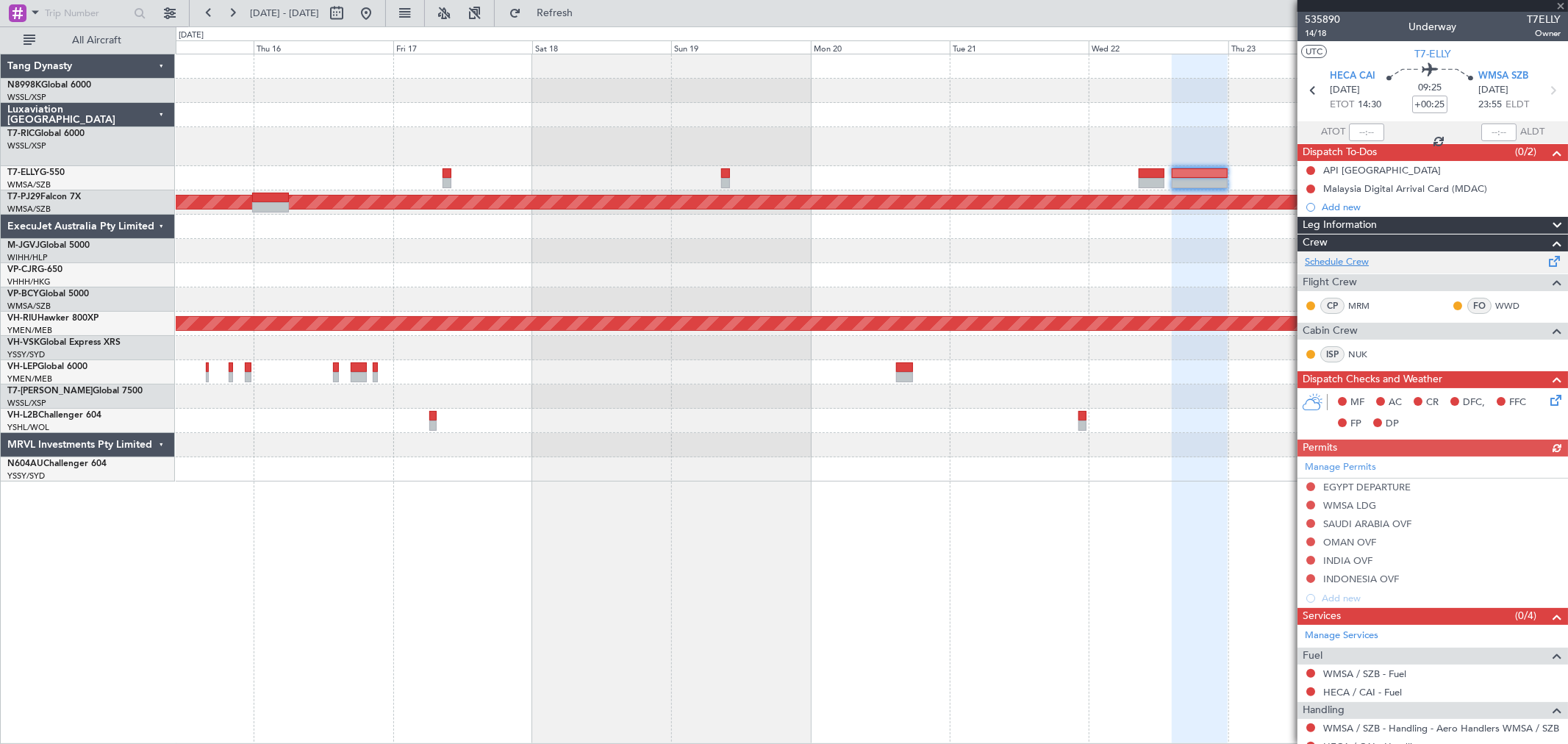
click at [1336, 256] on link "Schedule Crew" at bounding box center [1337, 262] width 64 height 15
click at [1311, 263] on link "Schedule Crew" at bounding box center [1337, 262] width 64 height 15
